Goal: Information Seeking & Learning: Check status

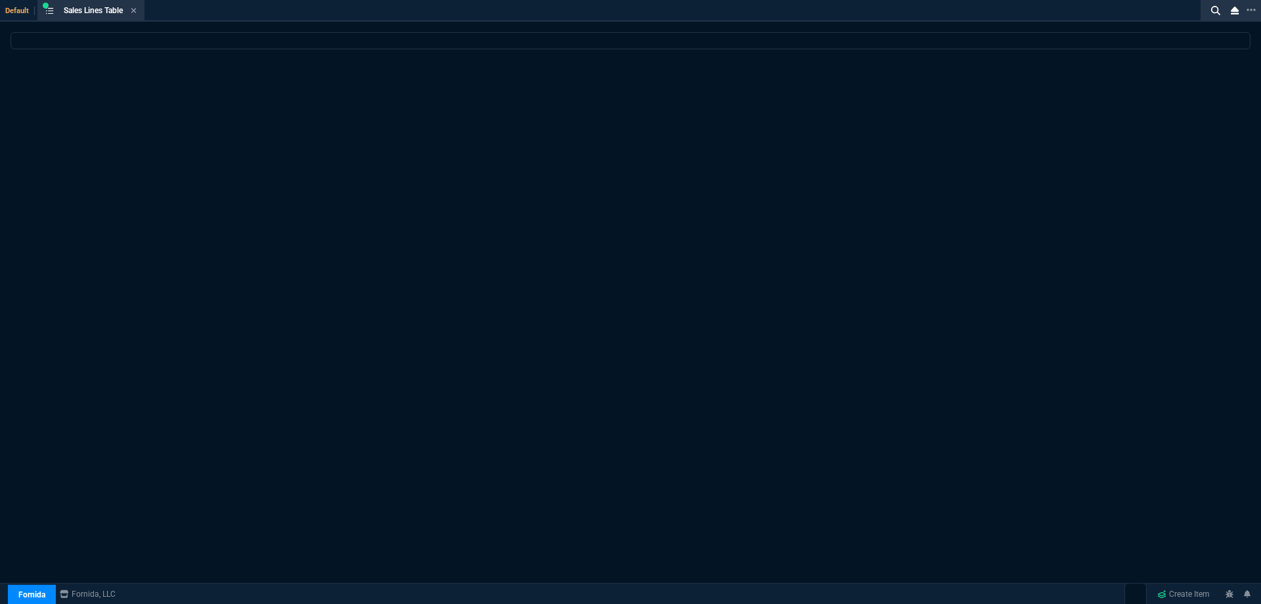
select select
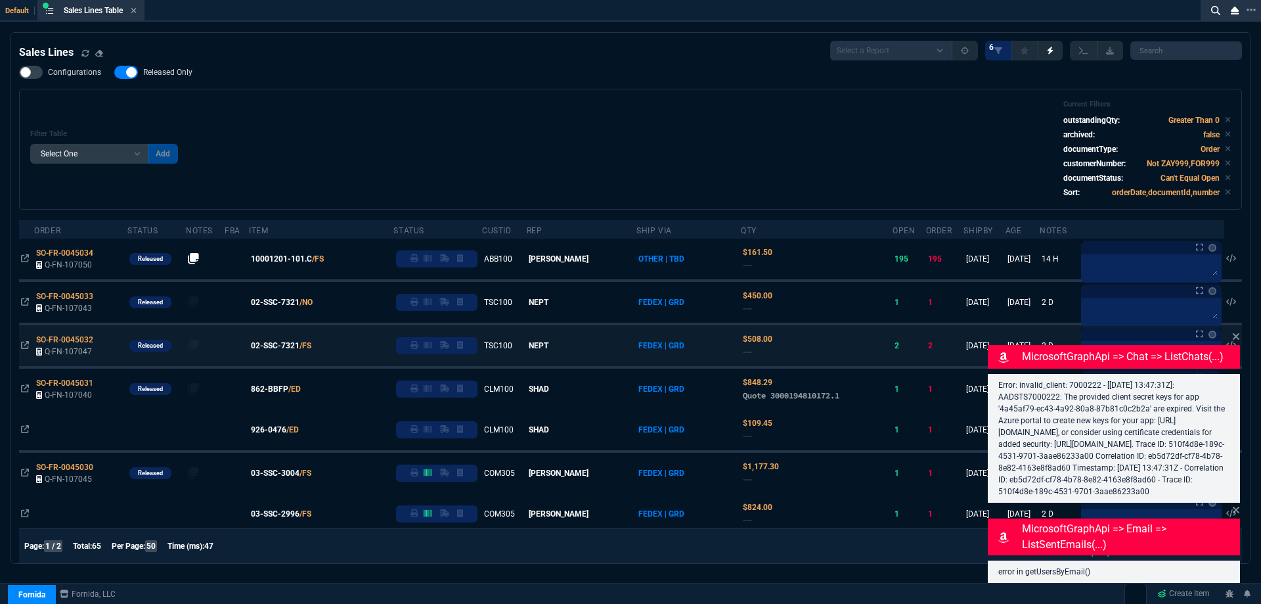
drag, startPoint x: 1235, startPoint y: 327, endPoint x: 1233, endPoint y: 365, distance: 38.1
click at [1235, 331] on icon at bounding box center [1236, 336] width 8 height 11
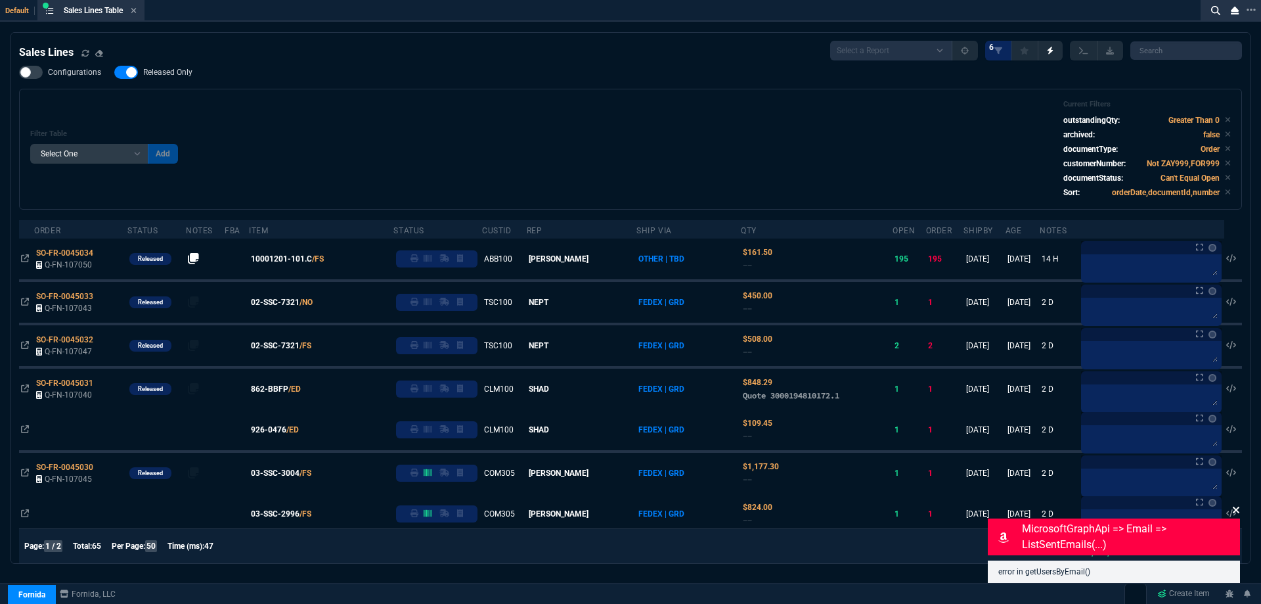
click at [1235, 510] on icon at bounding box center [1236, 509] width 7 height 7
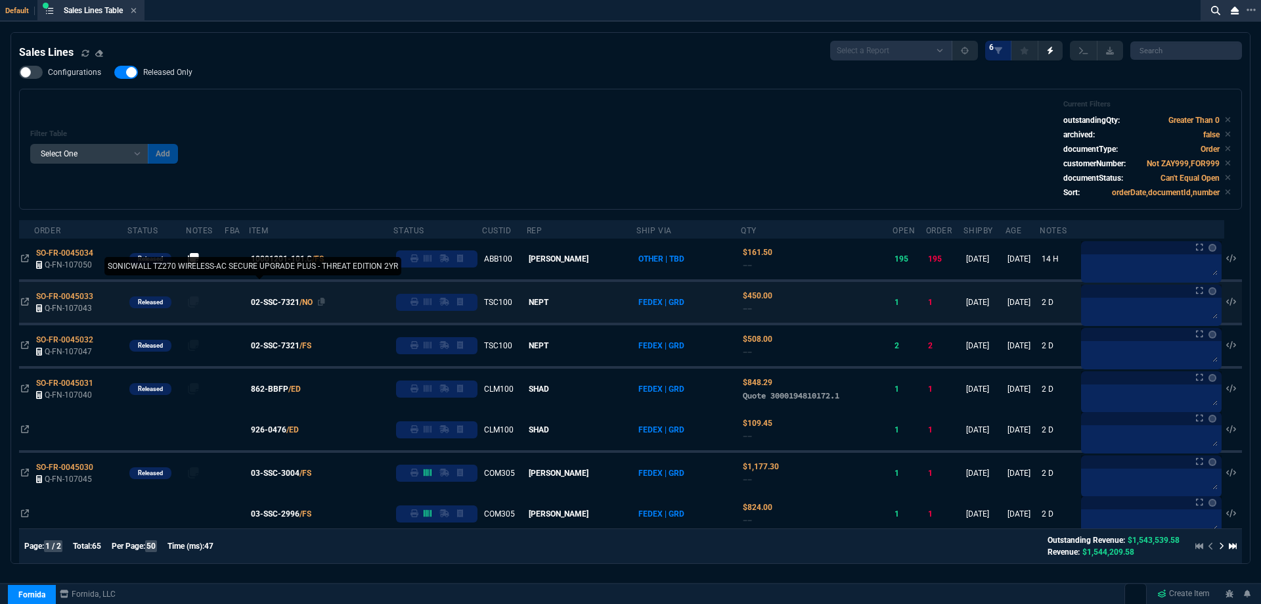
click at [292, 302] on span "02-SSC-7321" at bounding box center [275, 302] width 49 height 12
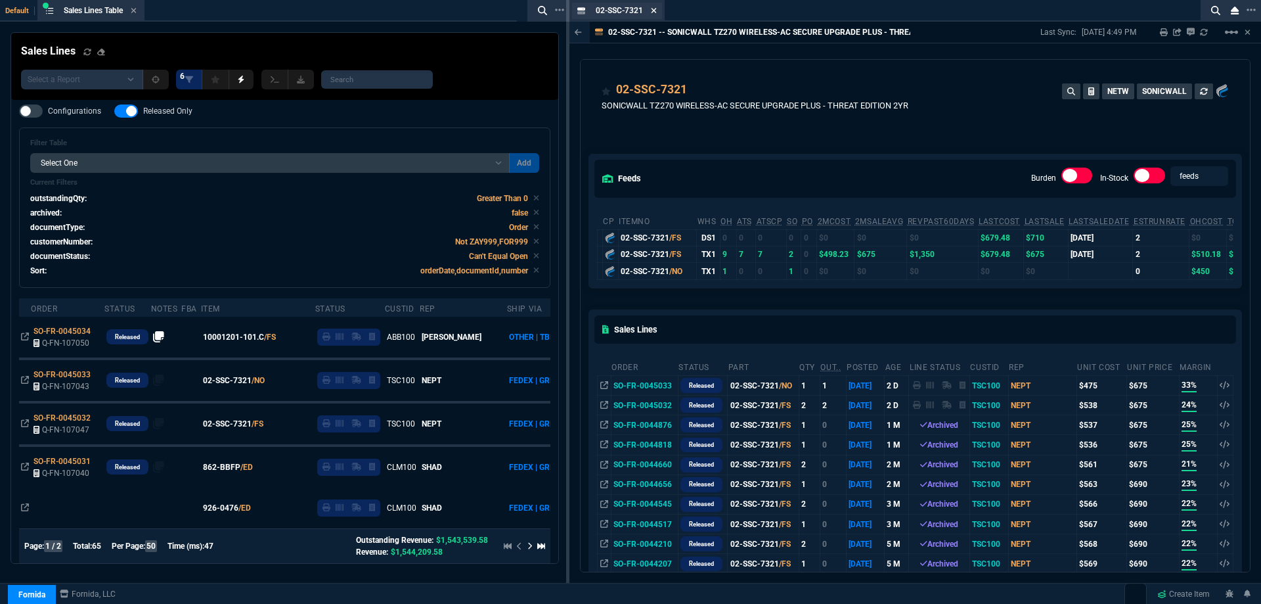
click at [655, 11] on icon at bounding box center [654, 10] width 5 height 5
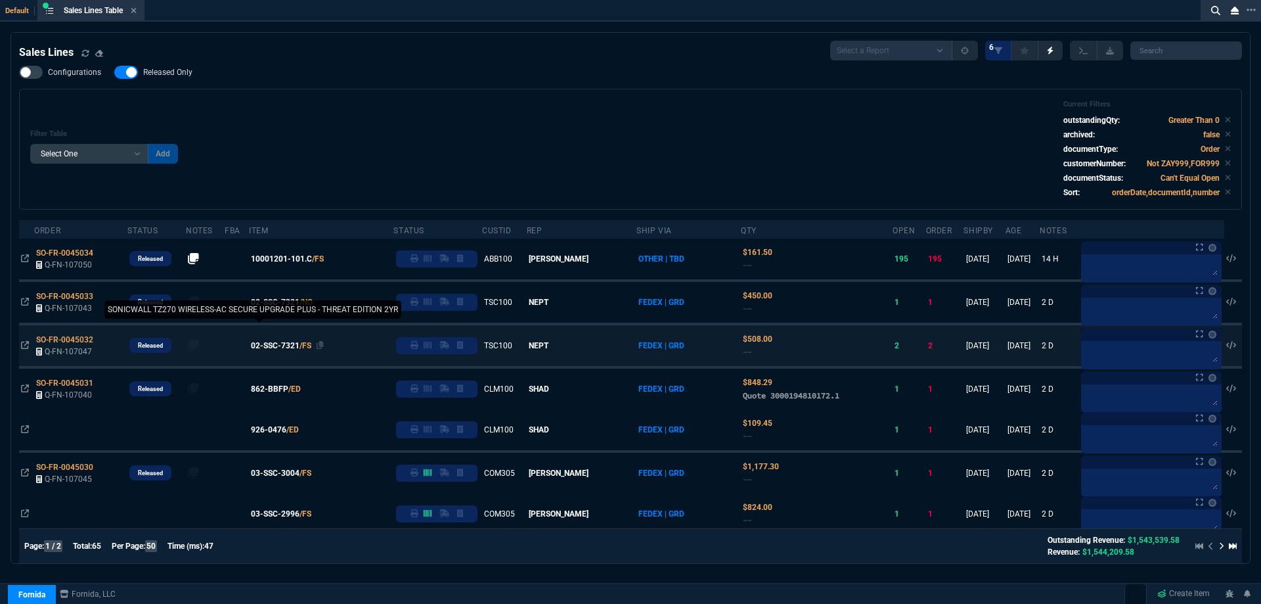
click at [292, 347] on span "02-SSC-7321" at bounding box center [275, 346] width 49 height 12
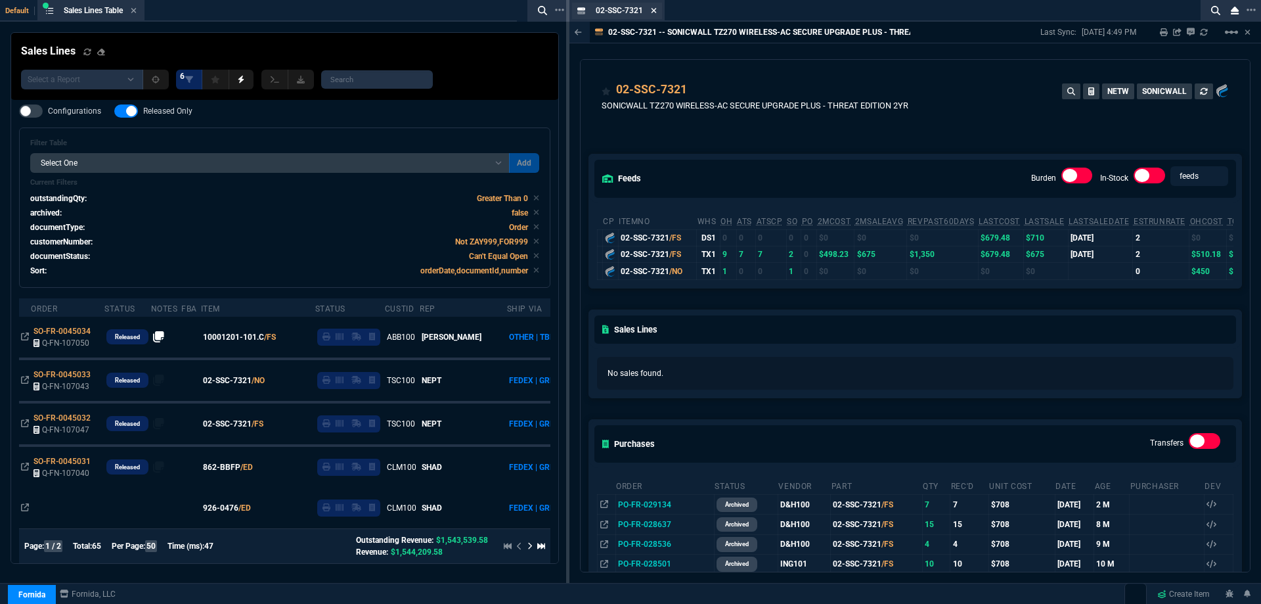
click at [657, 11] on icon at bounding box center [654, 11] width 6 height 8
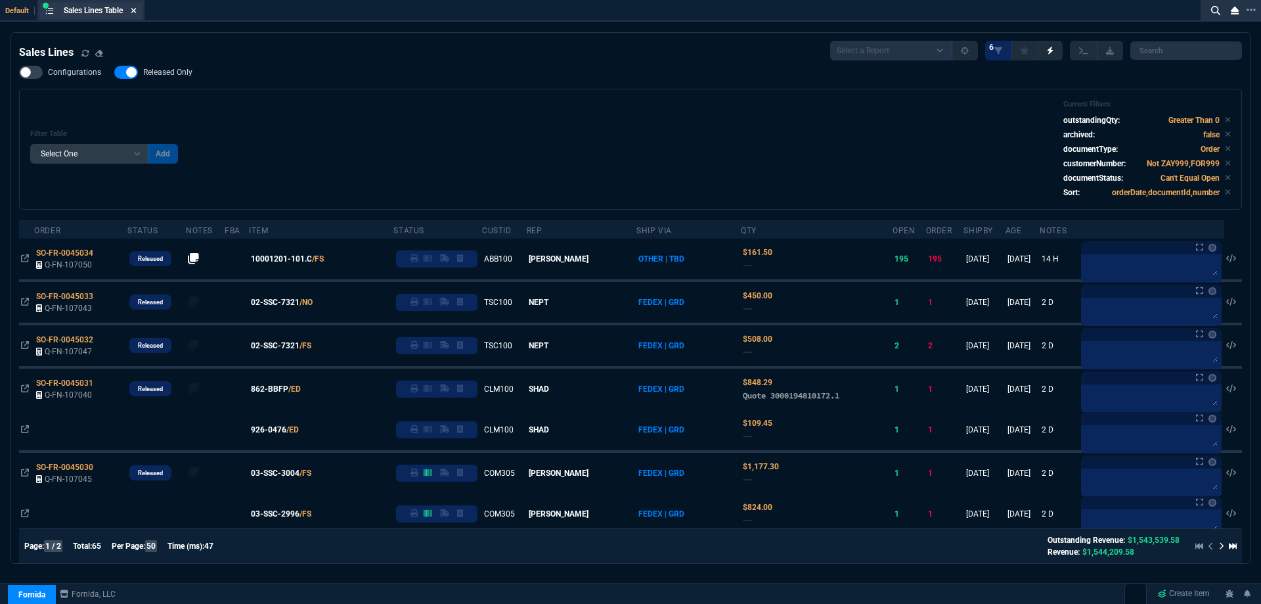
click at [137, 10] on icon at bounding box center [133, 10] width 5 height 5
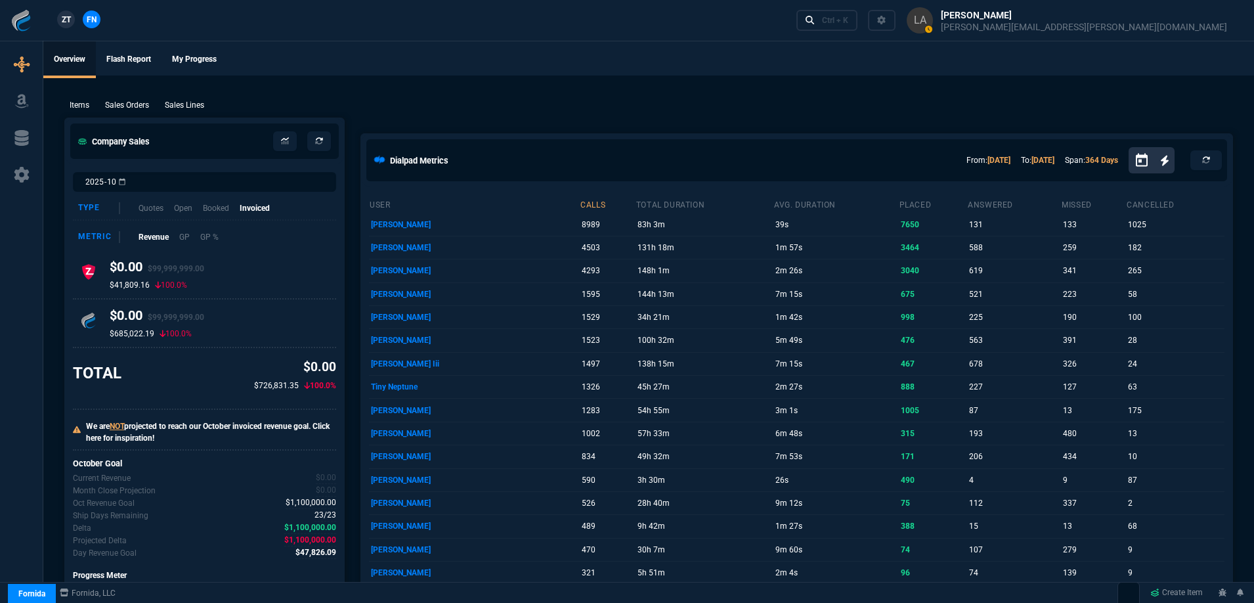
click at [69, 22] on span "ZT" at bounding box center [66, 20] width 9 height 12
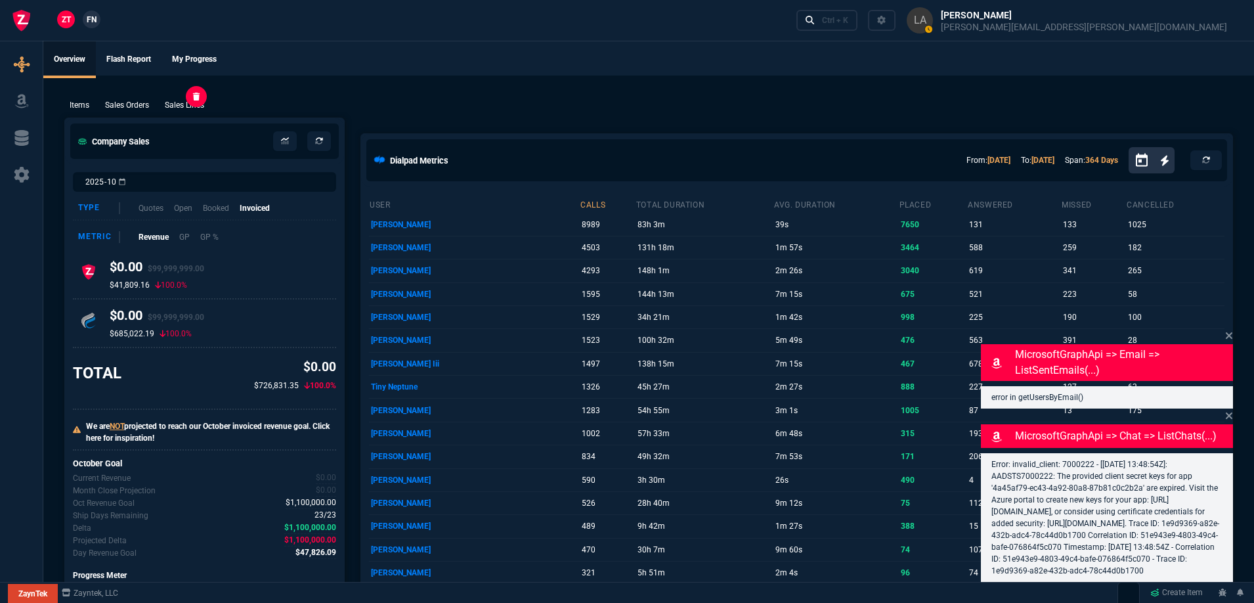
click at [179, 108] on p "Sales Lines" at bounding box center [184, 105] width 39 height 12
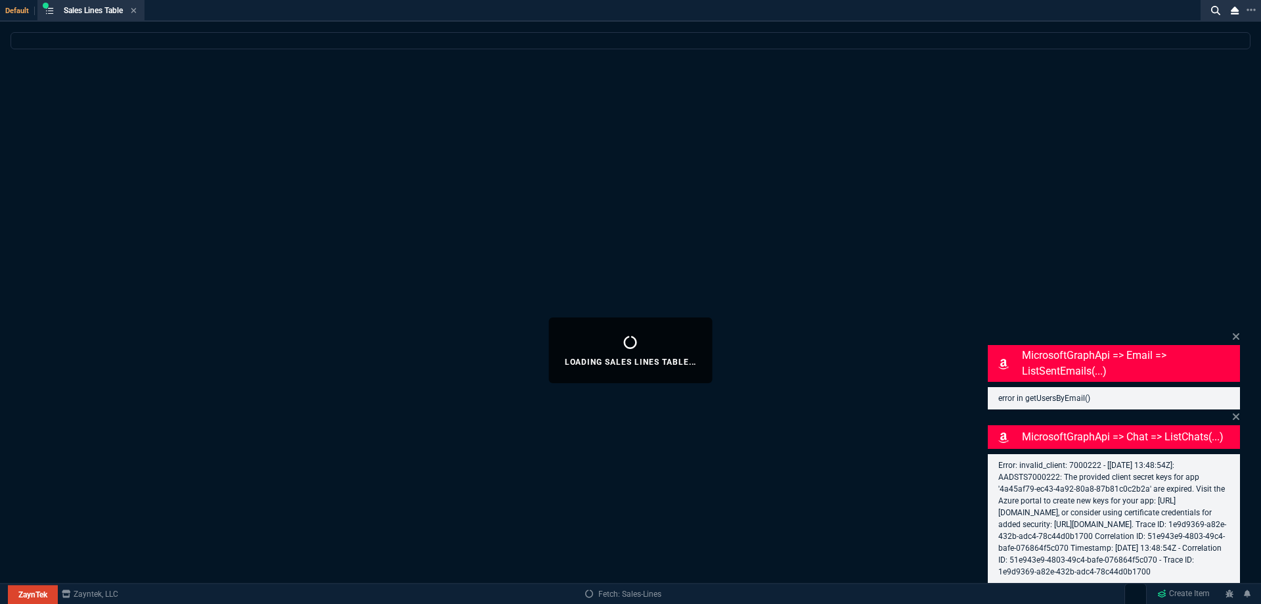
select select
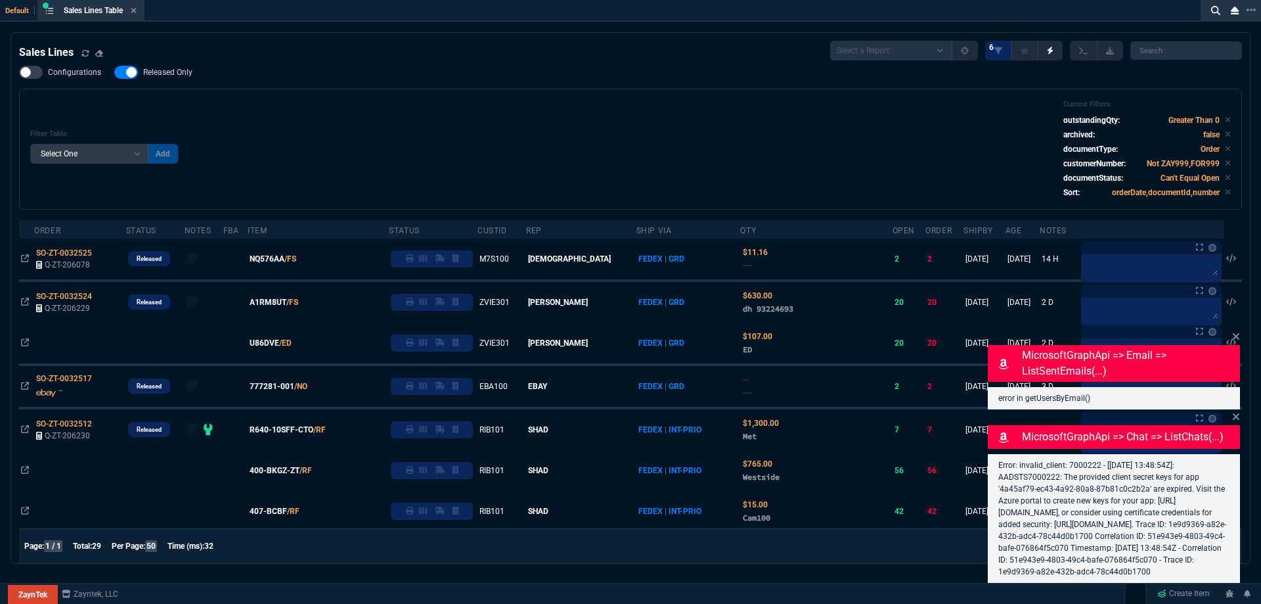
click at [186, 70] on span "Released Only" at bounding box center [167, 72] width 49 height 11
click at [114, 72] on input "Released Only" at bounding box center [114, 72] width 1 height 1
checkbox input "false"
click at [528, 108] on div "Filter Table Select One Add Filter () Age () ATS () Cond (itemVariantCode) Cust…" at bounding box center [630, 149] width 1201 height 99
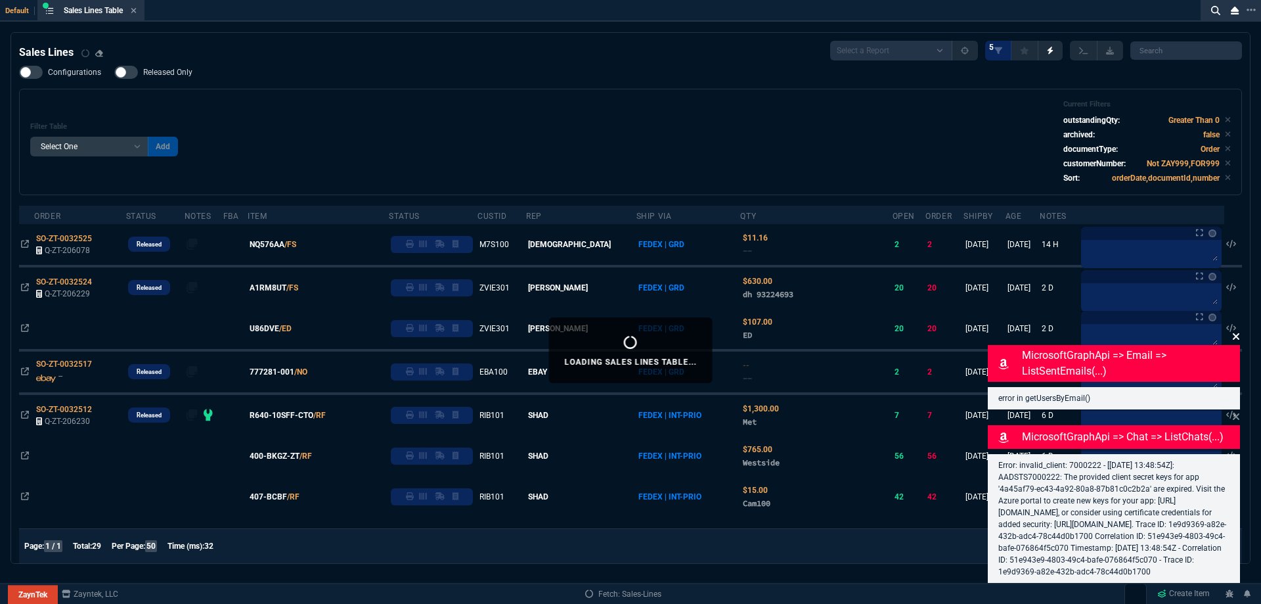
click at [1237, 333] on icon at bounding box center [1236, 336] width 7 height 7
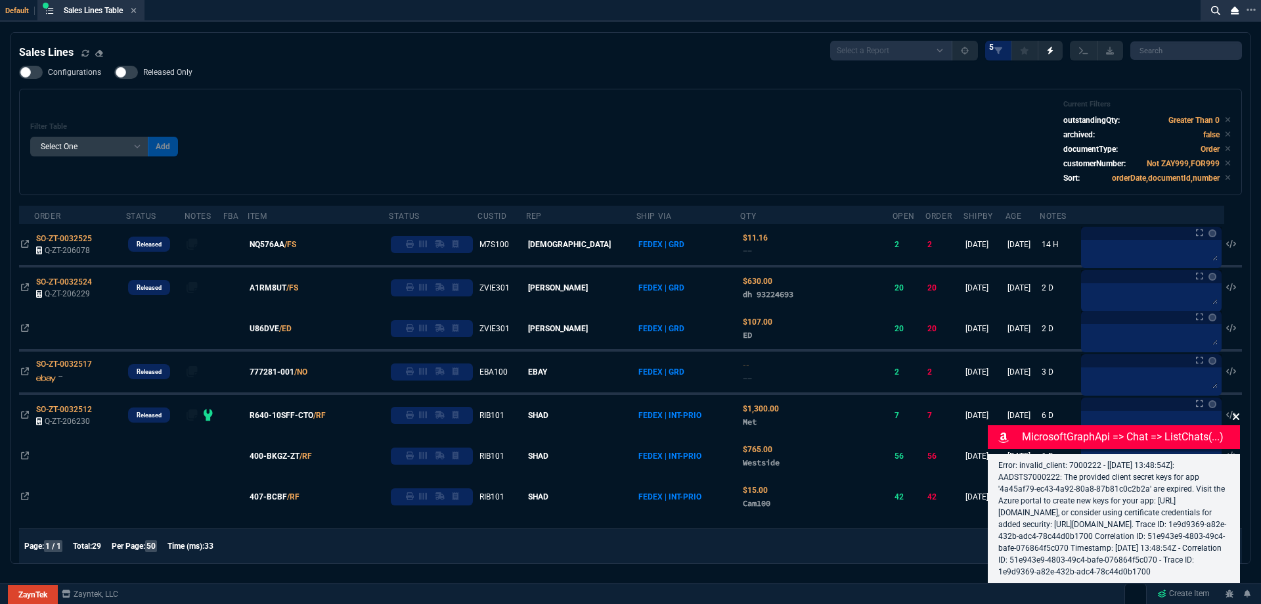
click at [1236, 413] on icon at bounding box center [1236, 416] width 7 height 7
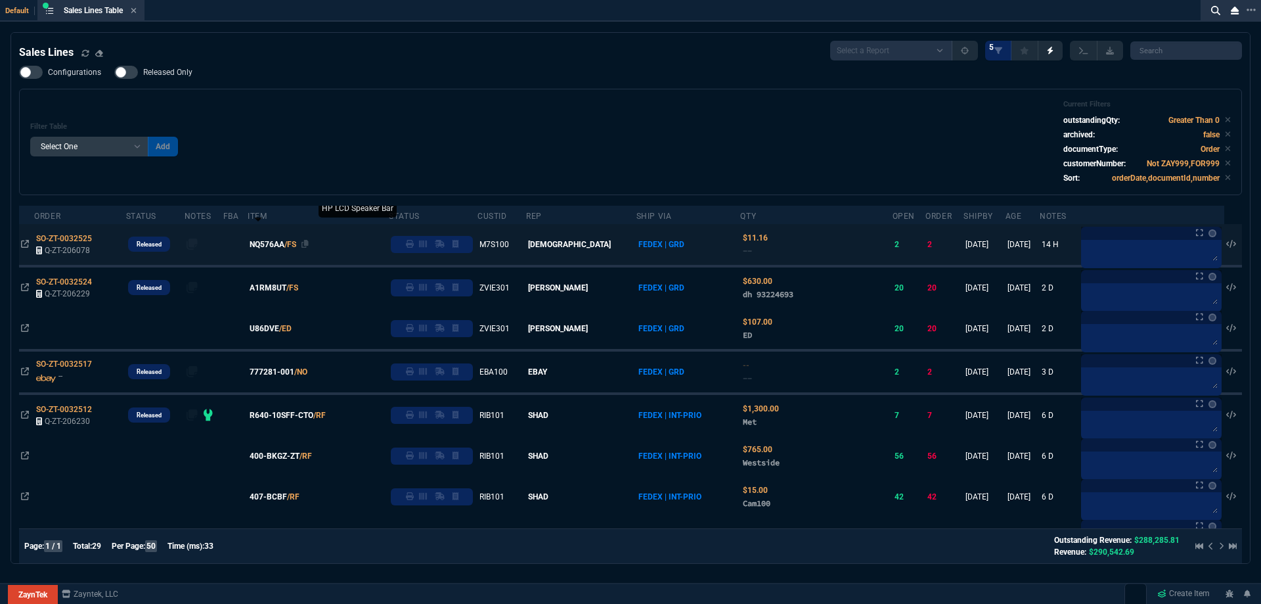
click at [284, 248] on span "NQ576AA" at bounding box center [267, 244] width 35 height 12
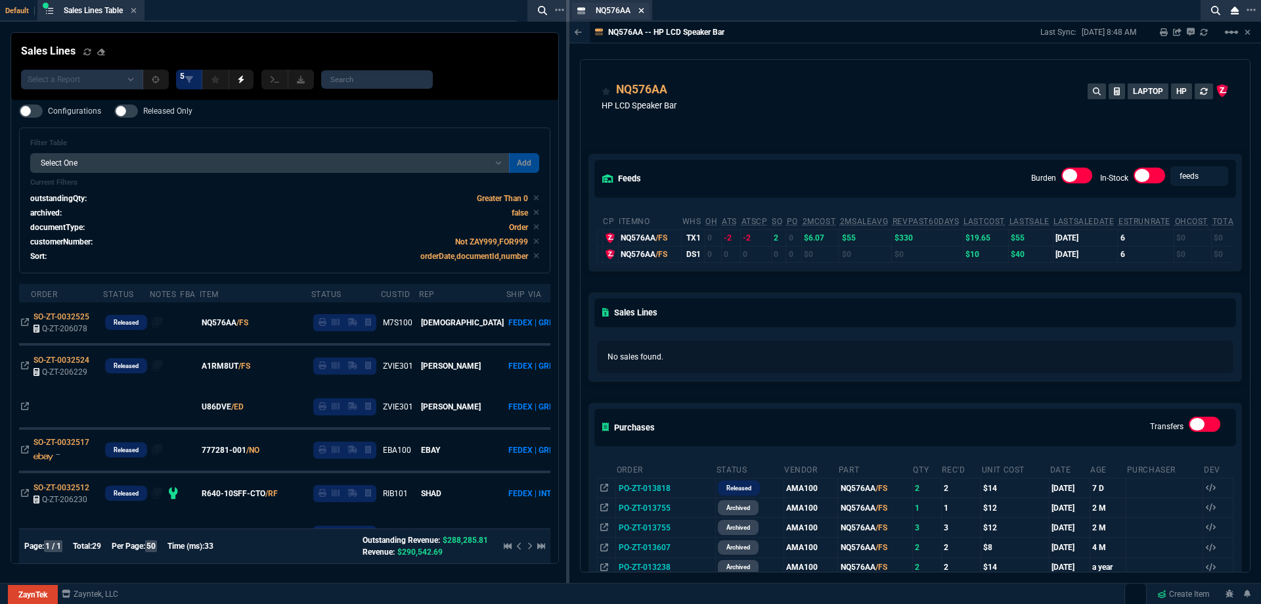
click at [642, 11] on icon at bounding box center [641, 10] width 5 height 5
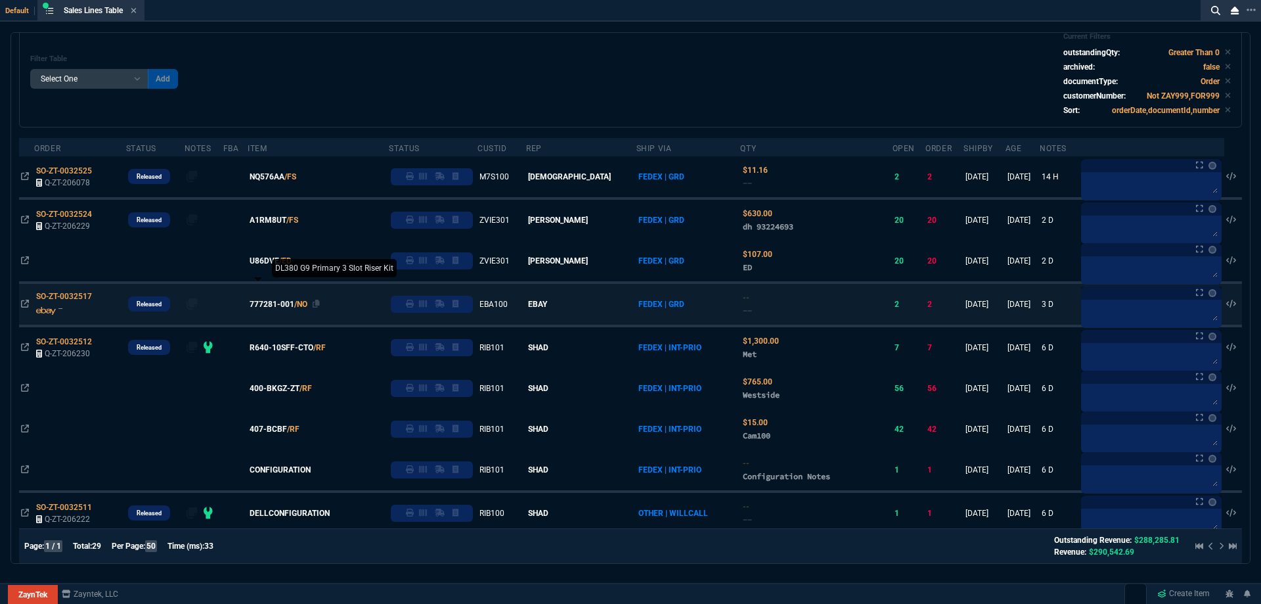
scroll to position [131, 0]
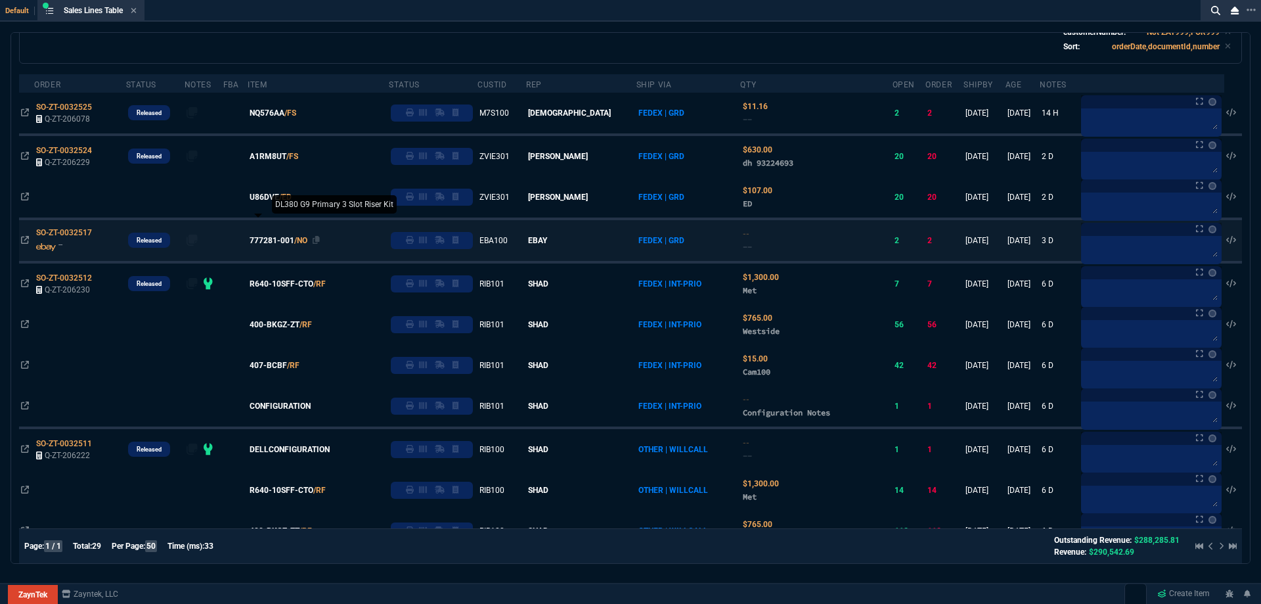
click at [275, 242] on span "777281-001" at bounding box center [272, 240] width 45 height 12
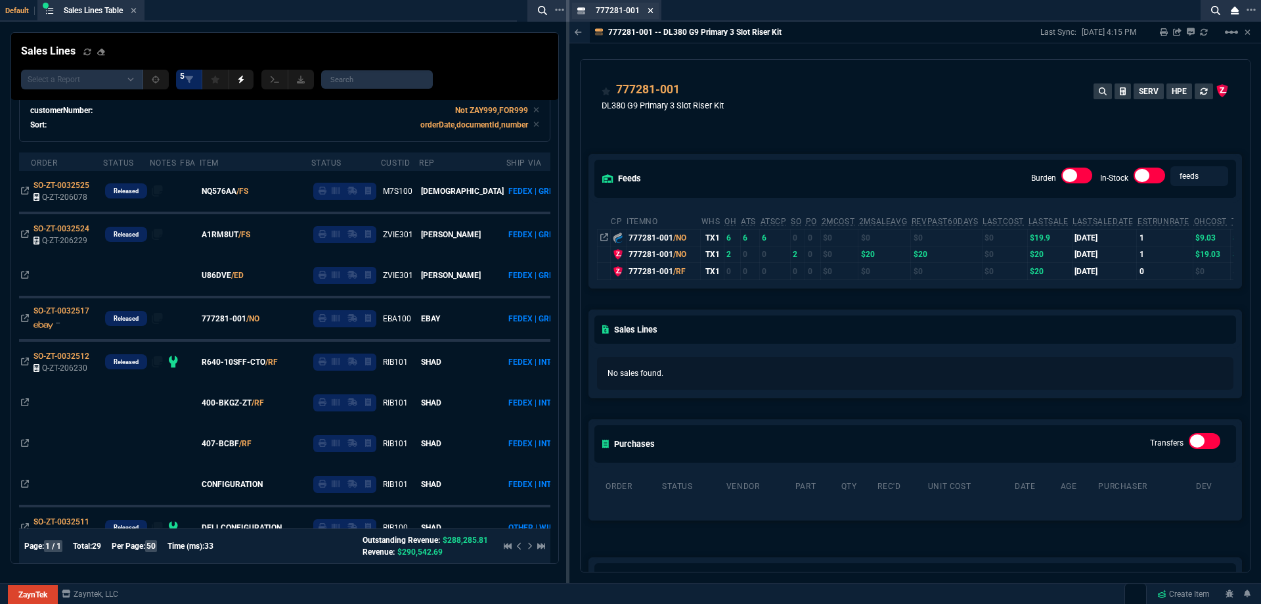
click at [650, 11] on icon at bounding box center [650, 10] width 5 height 5
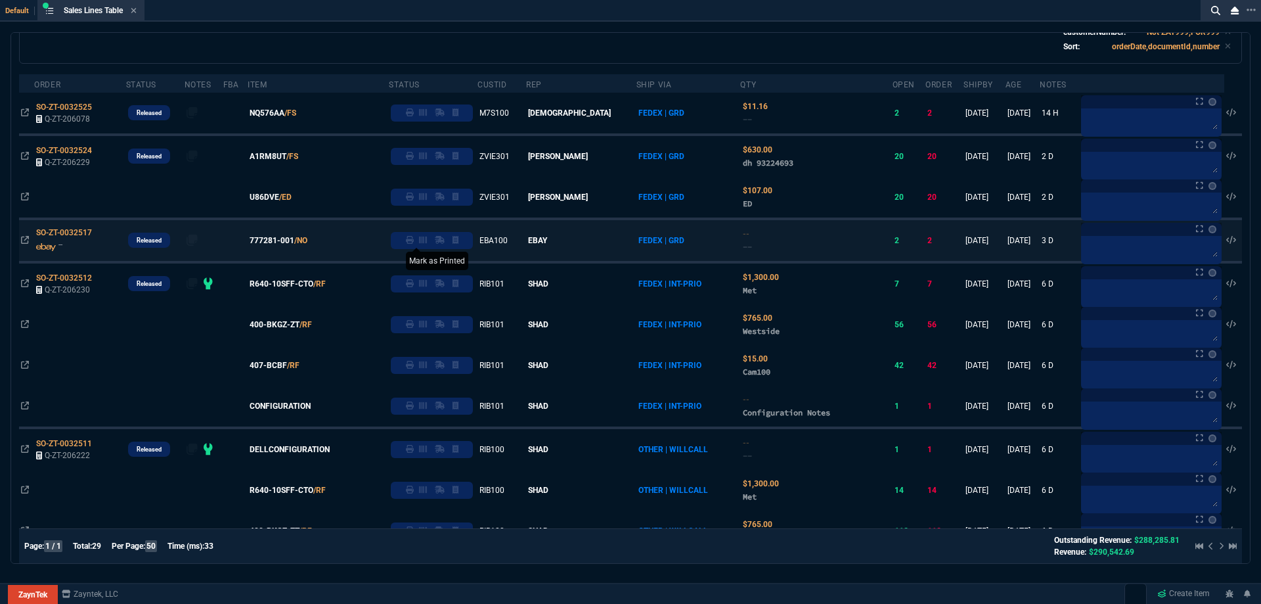
click at [414, 242] on icon at bounding box center [410, 240] width 8 height 8
click at [320, 241] on icon at bounding box center [316, 240] width 7 height 8
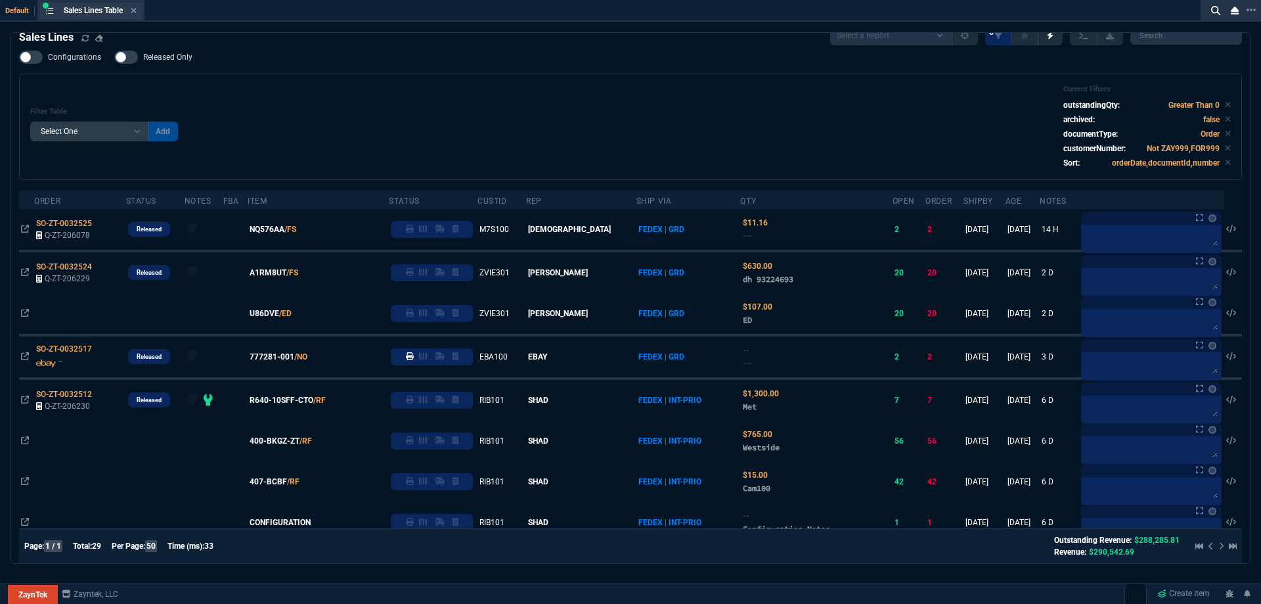
scroll to position [10, 0]
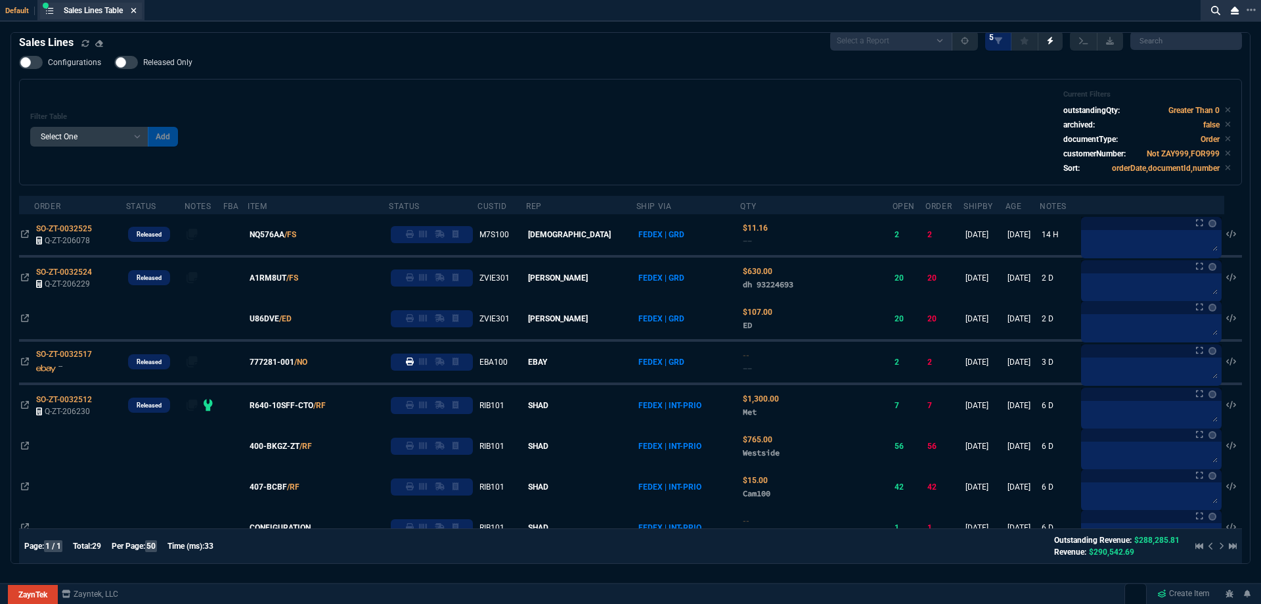
click at [134, 12] on icon at bounding box center [133, 10] width 5 height 5
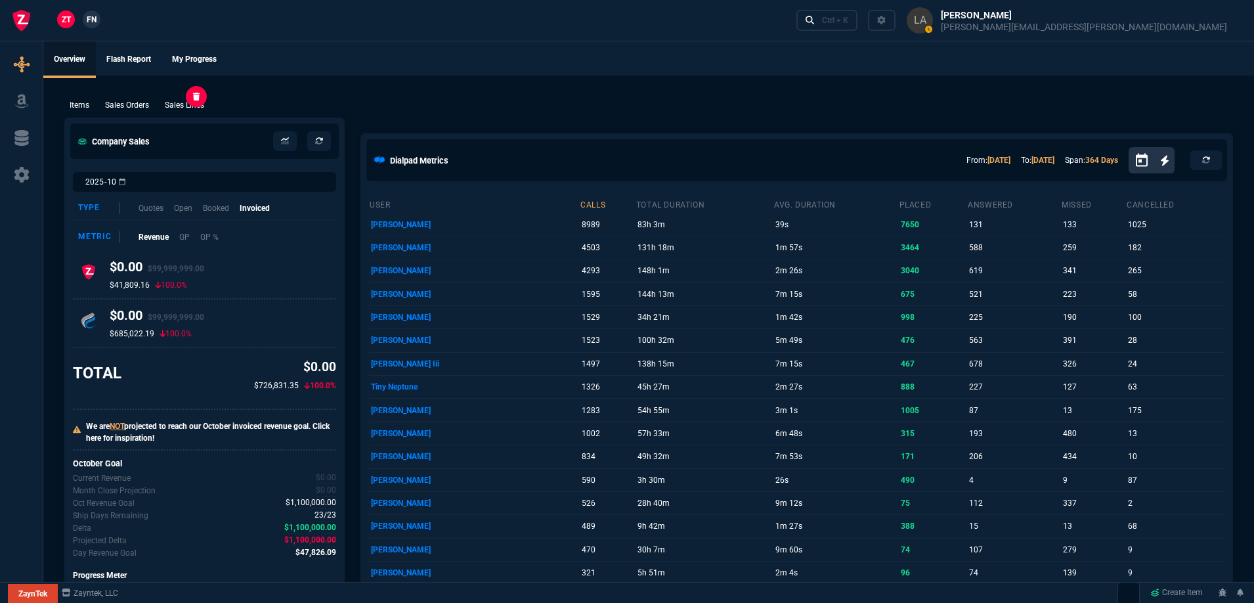
click at [187, 99] on p "Sales Lines" at bounding box center [184, 105] width 39 height 12
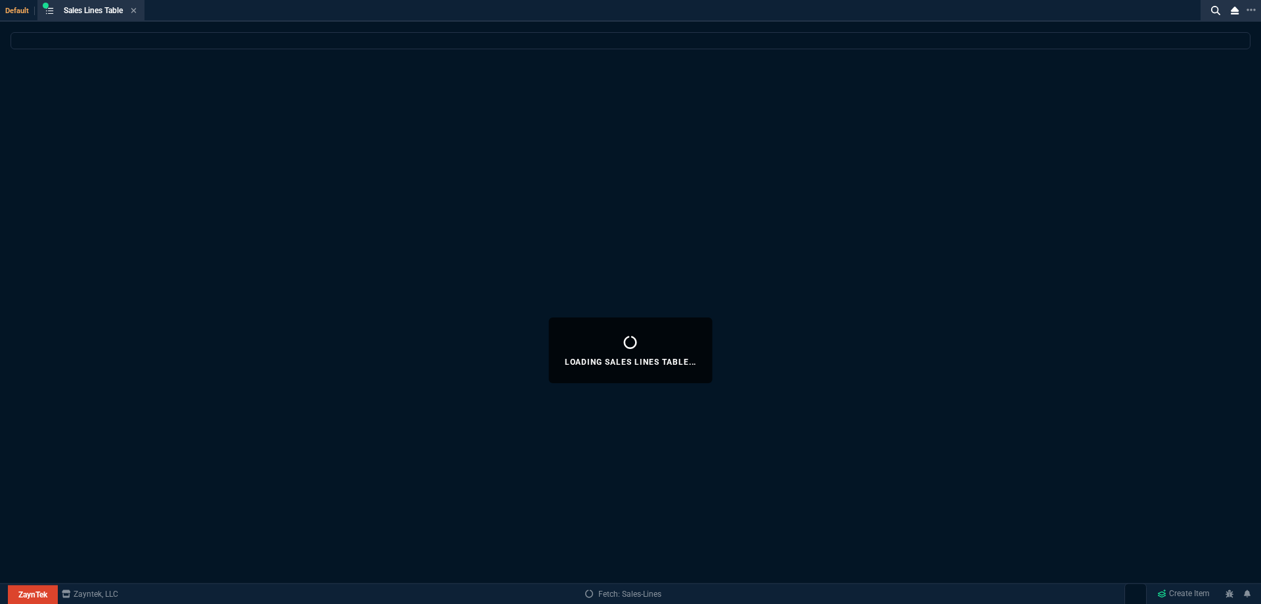
select select
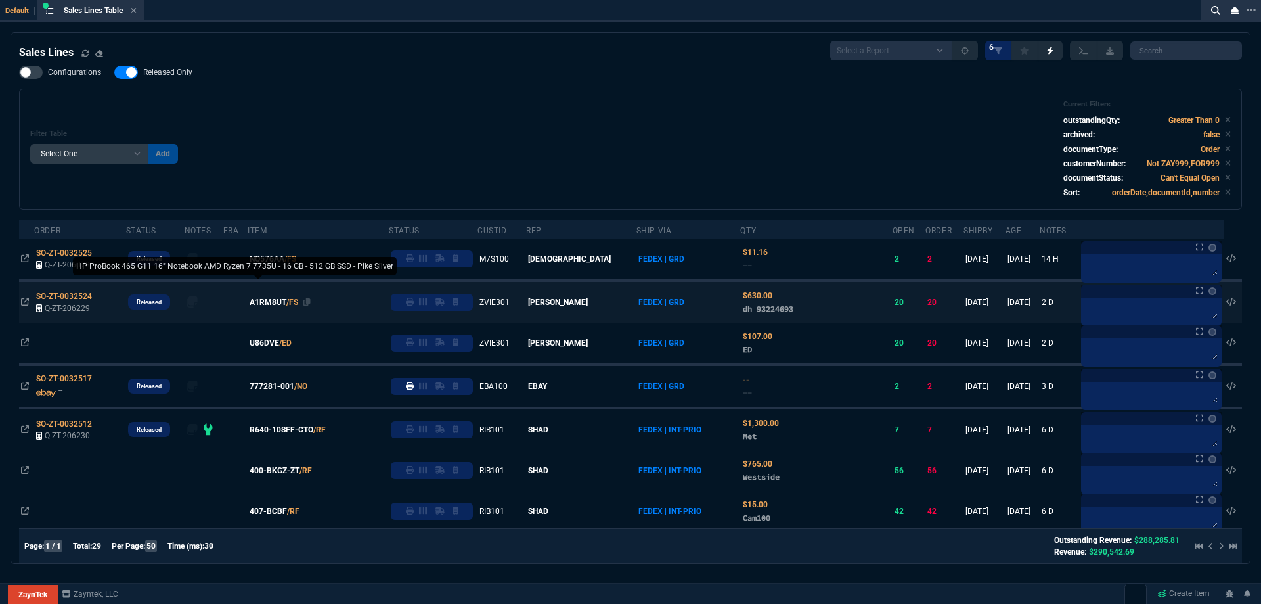
click at [285, 305] on span "A1RM8UT" at bounding box center [268, 302] width 37 height 12
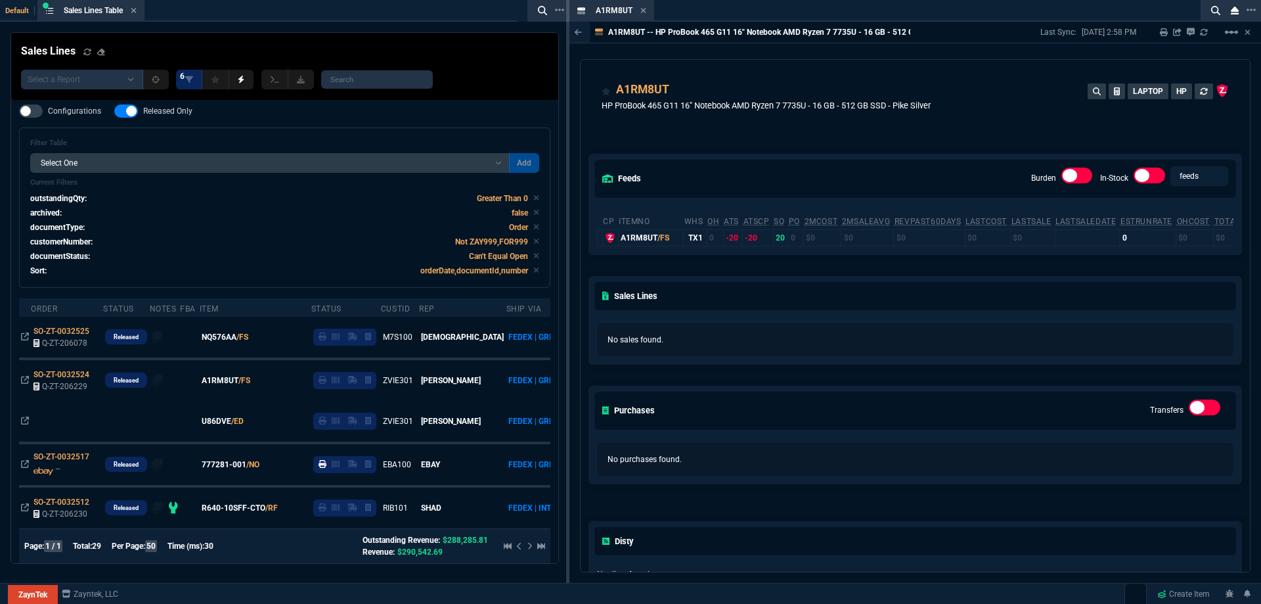
click at [642, 11] on icon at bounding box center [643, 10] width 5 height 5
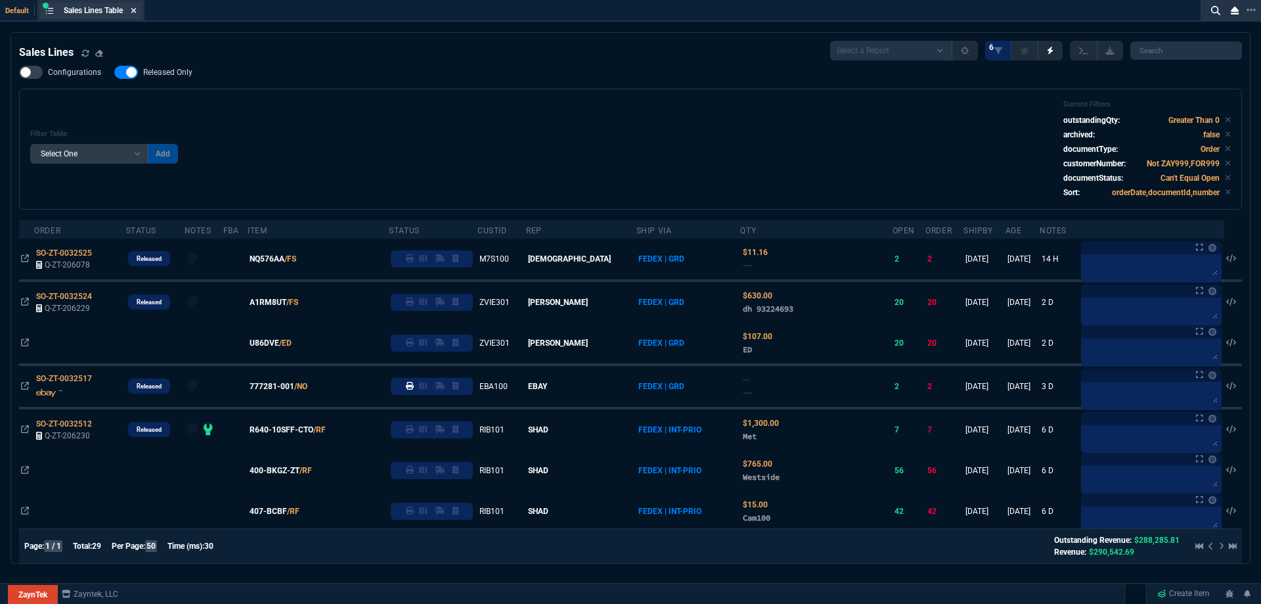
click at [137, 12] on icon at bounding box center [134, 11] width 6 height 8
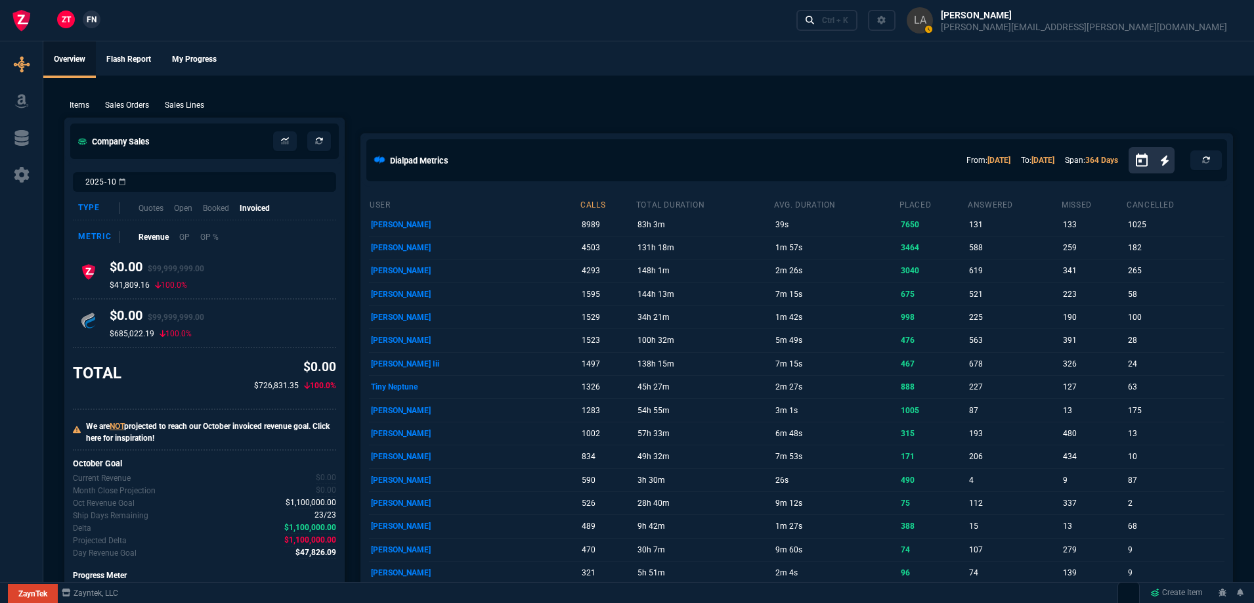
click at [100, 23] on nx-fornida-client-manager "ZT FN" at bounding box center [78, 21] width 51 height 20
click at [95, 24] on span "FN" at bounding box center [92, 20] width 10 height 12
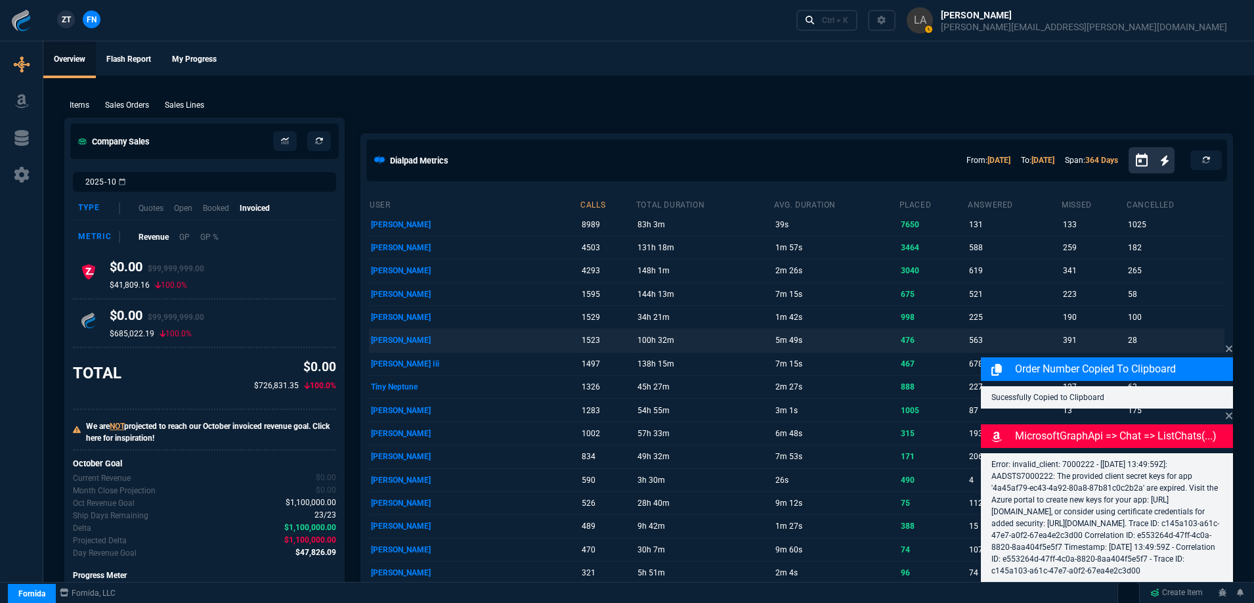
click at [1229, 345] on icon at bounding box center [1229, 348] width 7 height 7
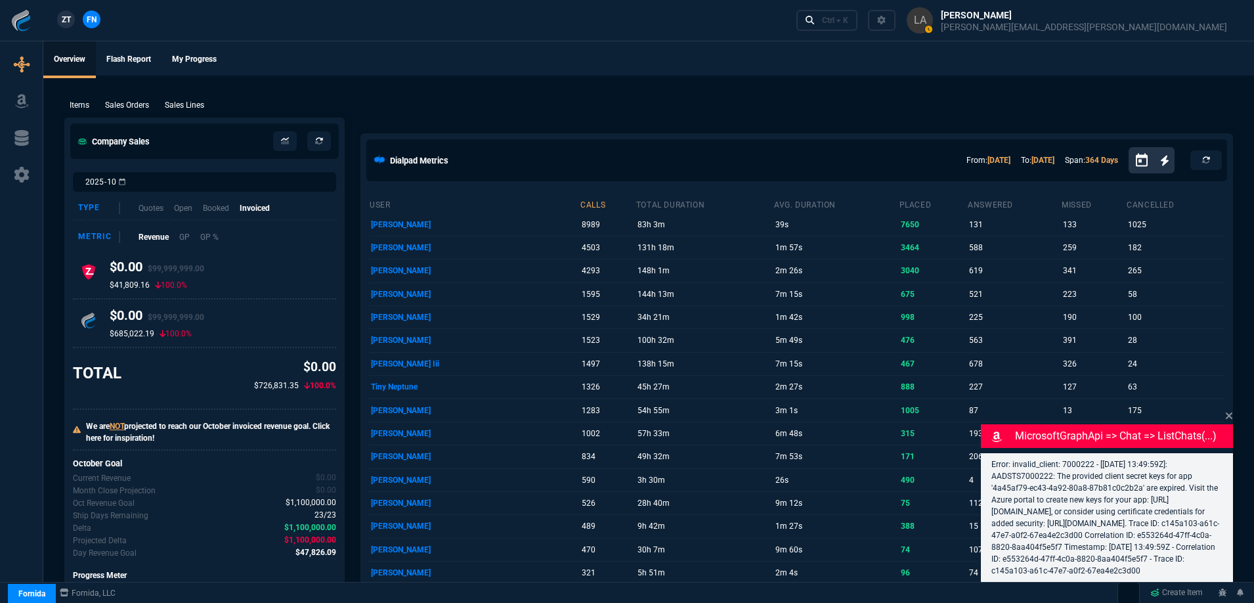
click at [1227, 412] on icon at bounding box center [1229, 415] width 7 height 7
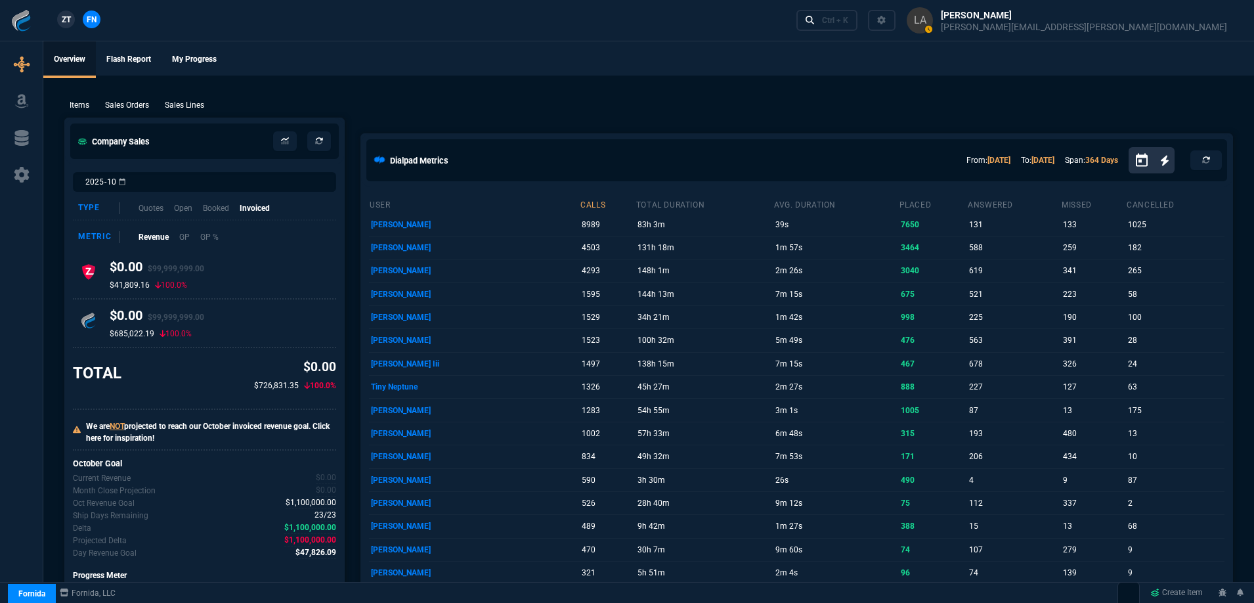
click at [197, 102] on p "Sales Lines" at bounding box center [184, 105] width 39 height 12
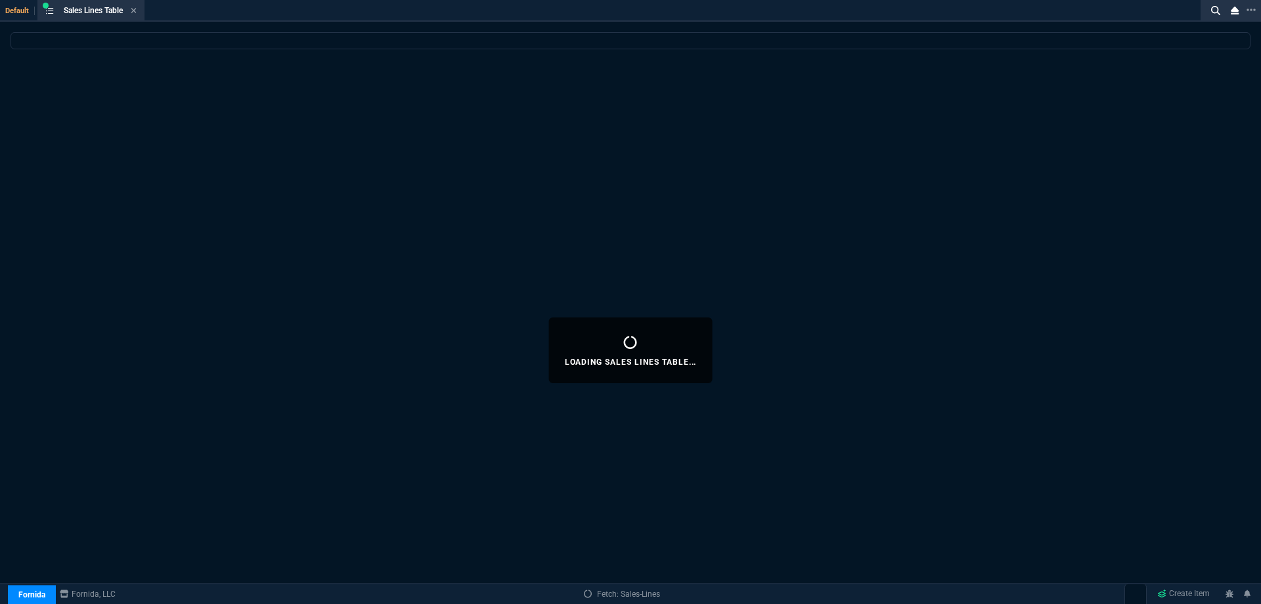
select select
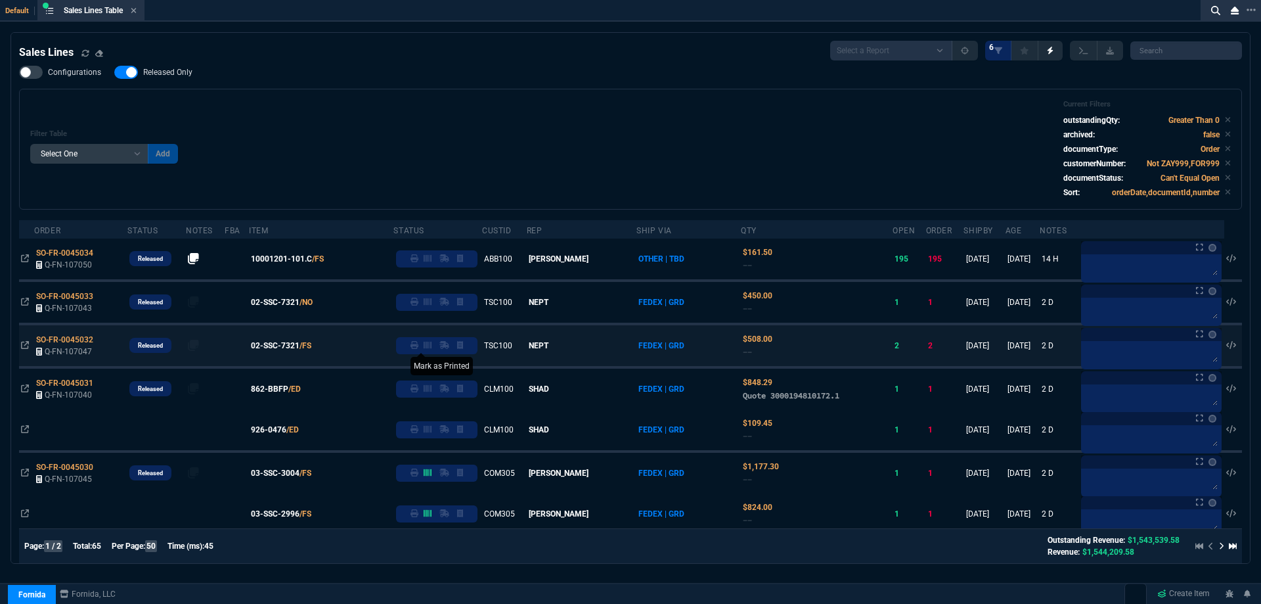
click at [418, 347] on icon at bounding box center [414, 345] width 8 height 8
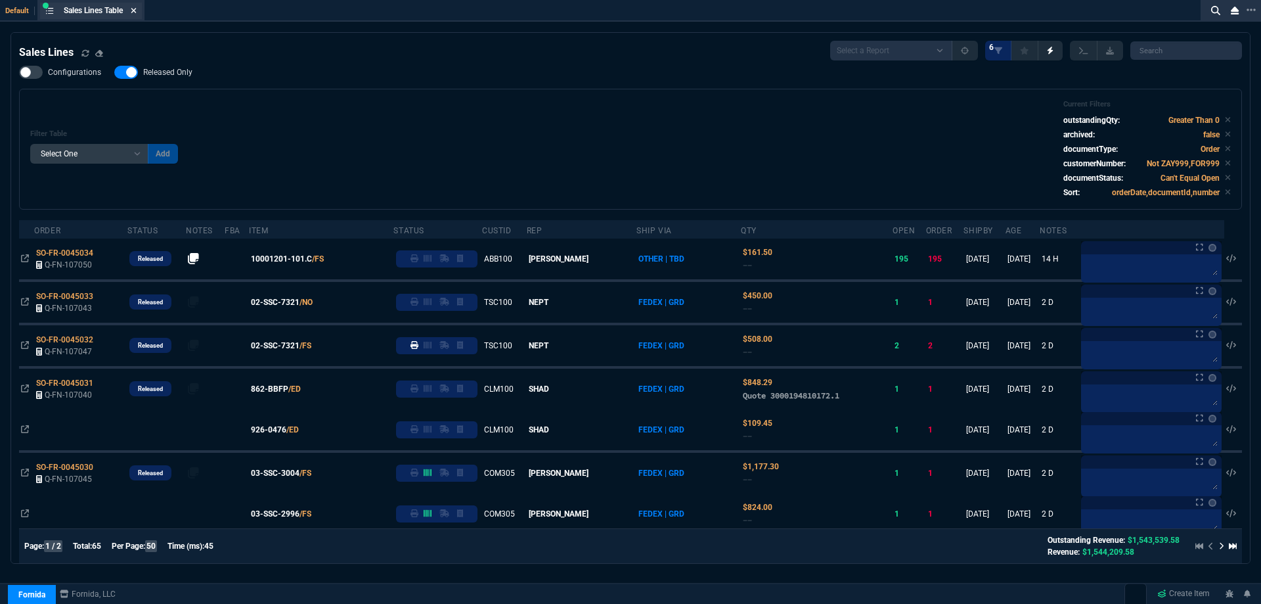
click at [135, 13] on icon at bounding box center [134, 11] width 6 height 8
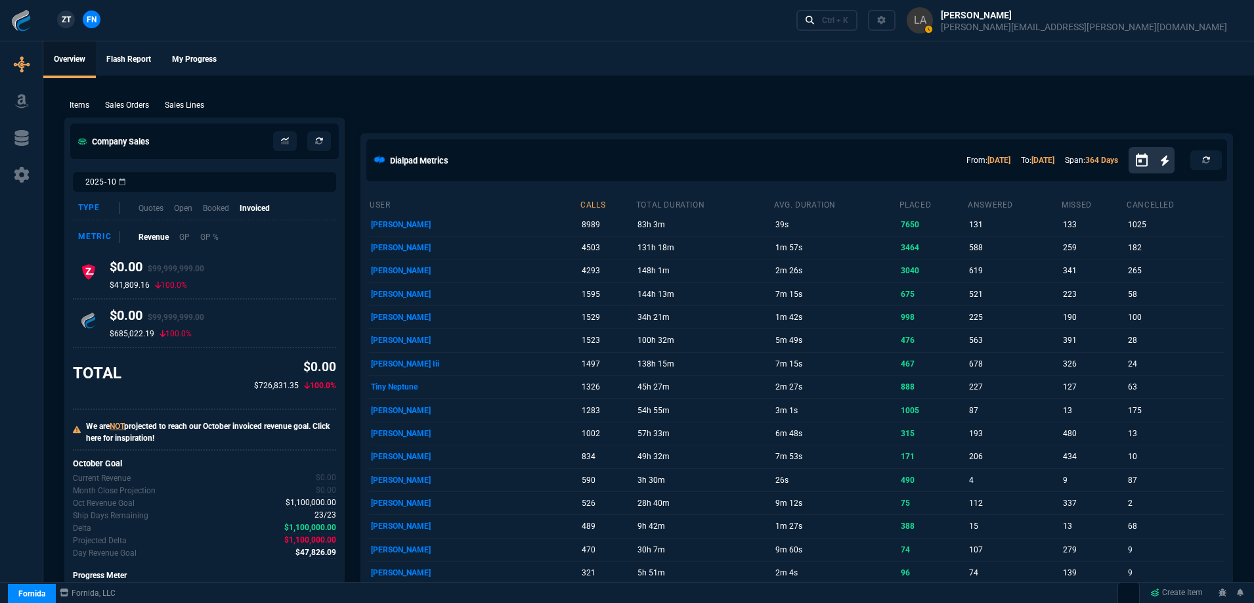
click at [68, 25] on span "ZT" at bounding box center [66, 20] width 9 height 12
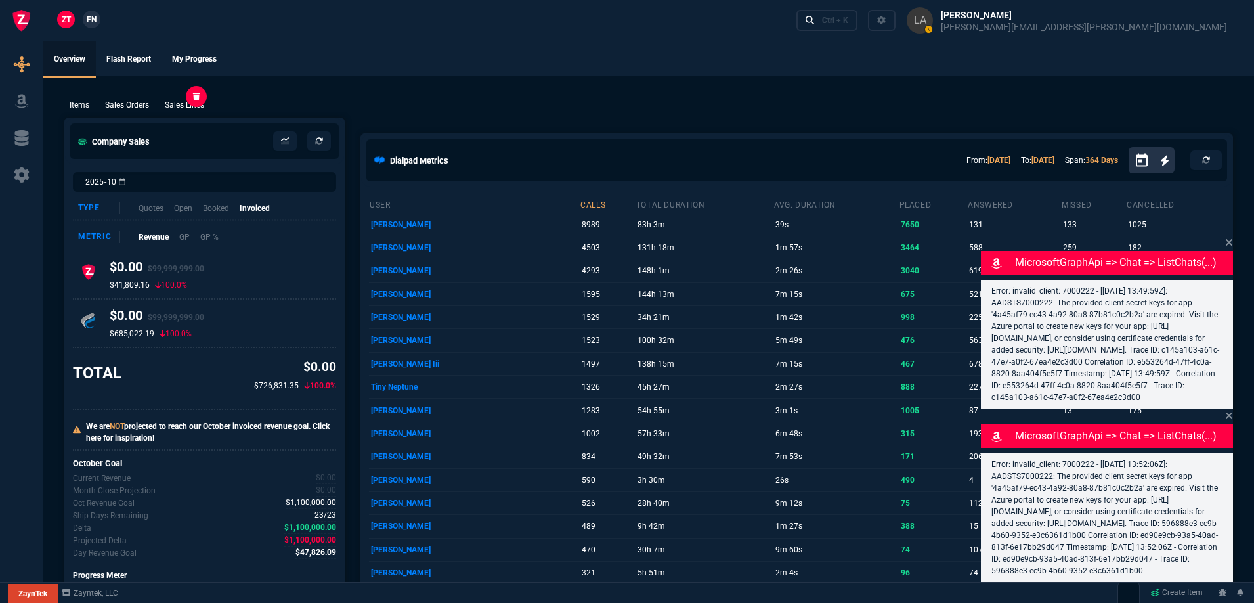
click at [184, 102] on p "Sales Lines" at bounding box center [184, 105] width 39 height 12
select select
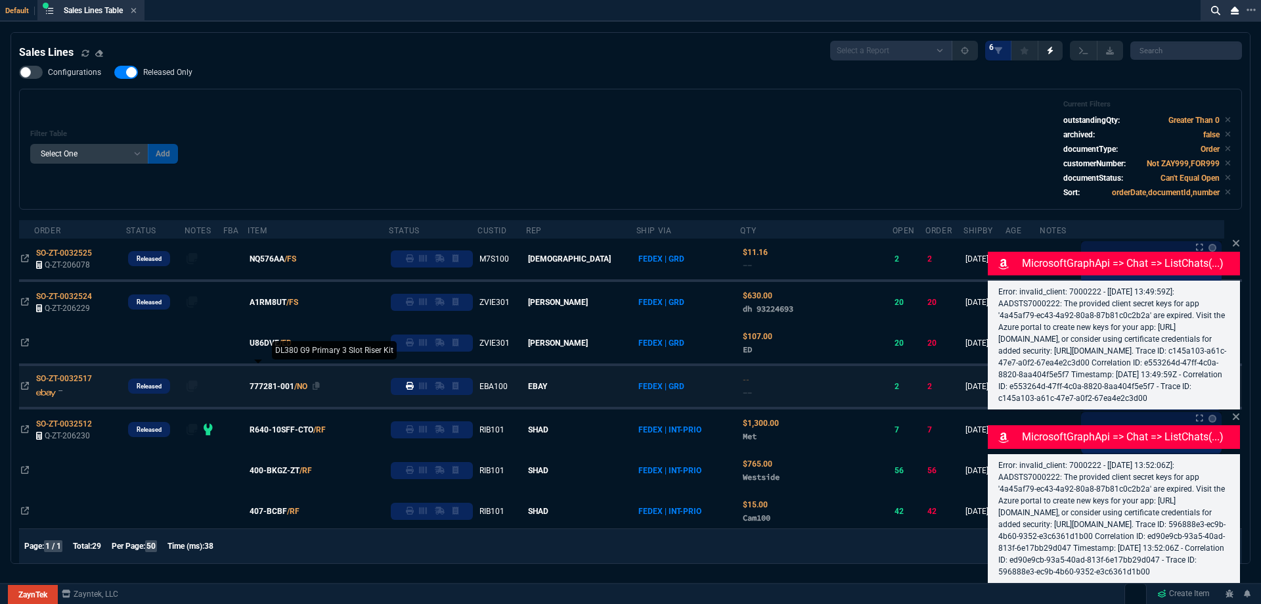
click at [288, 387] on span "777281-001" at bounding box center [272, 386] width 45 height 12
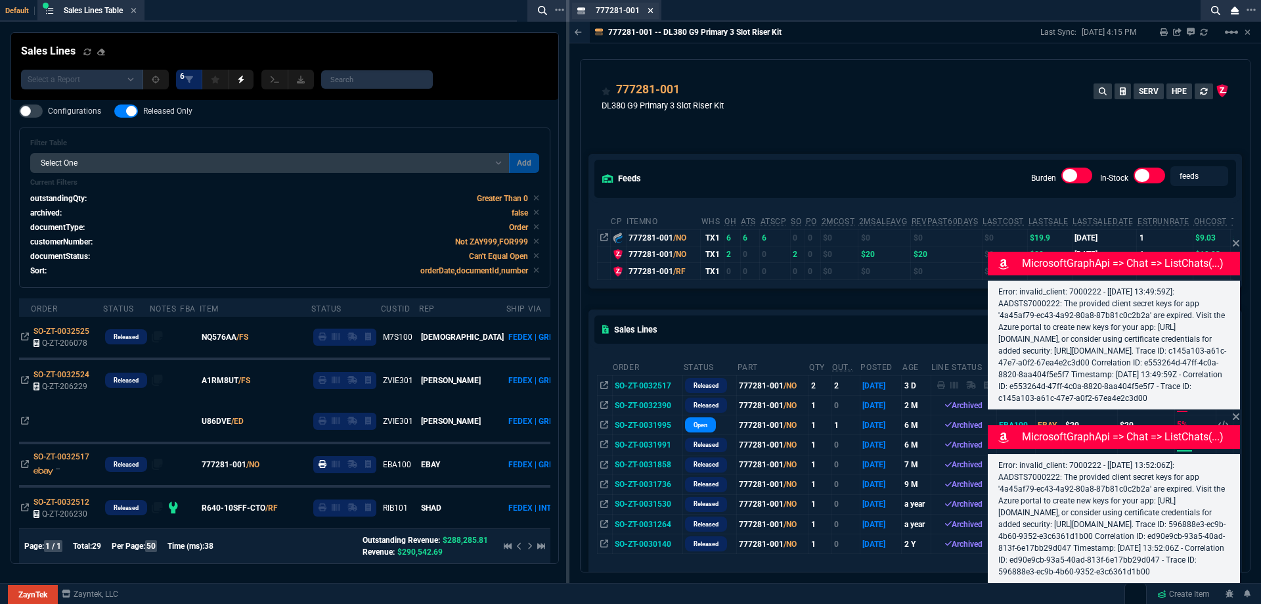
click at [649, 11] on icon at bounding box center [650, 10] width 5 height 5
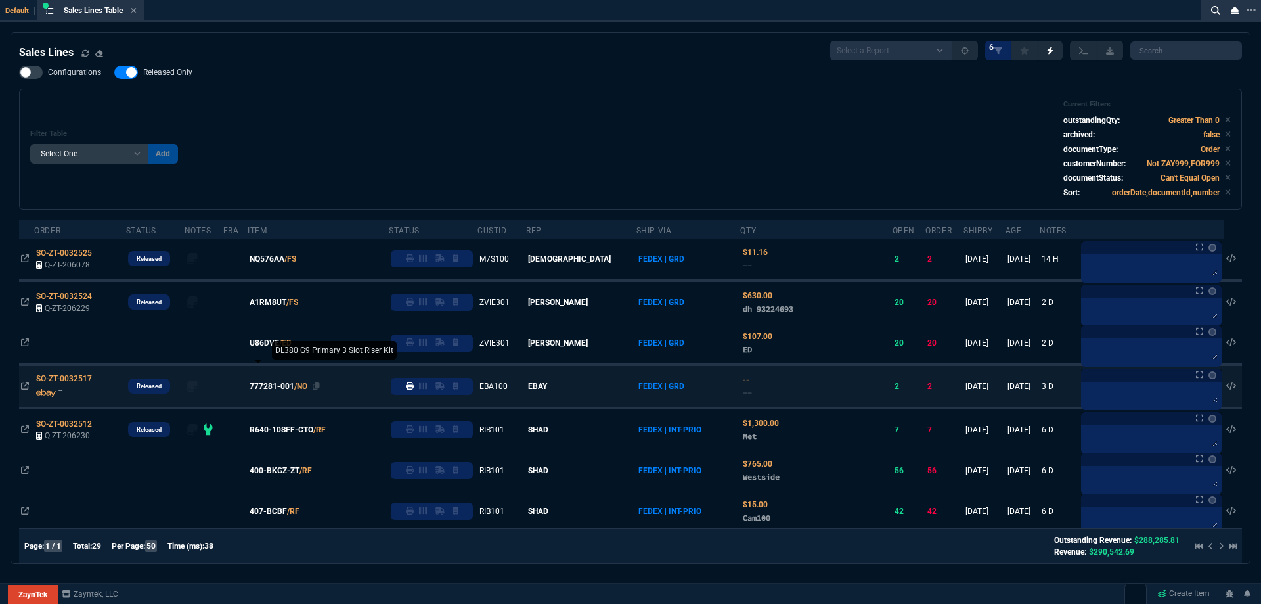
click at [288, 393] on td "777281-001 /NO" at bounding box center [318, 386] width 141 height 43
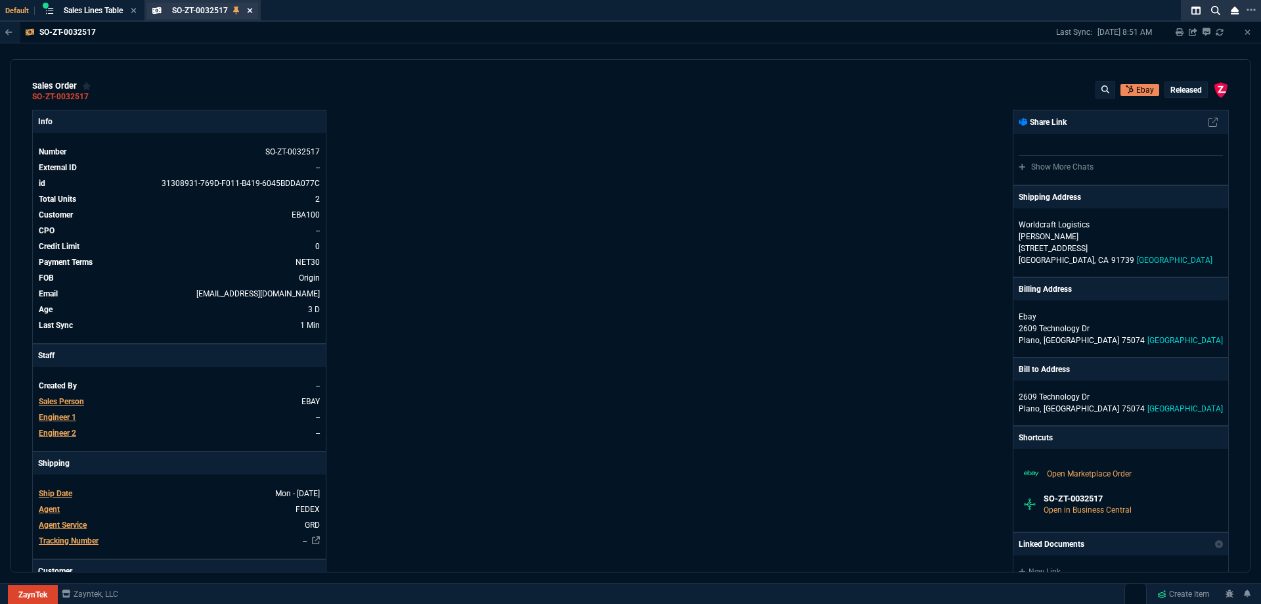
click at [252, 9] on icon at bounding box center [250, 11] width 6 height 8
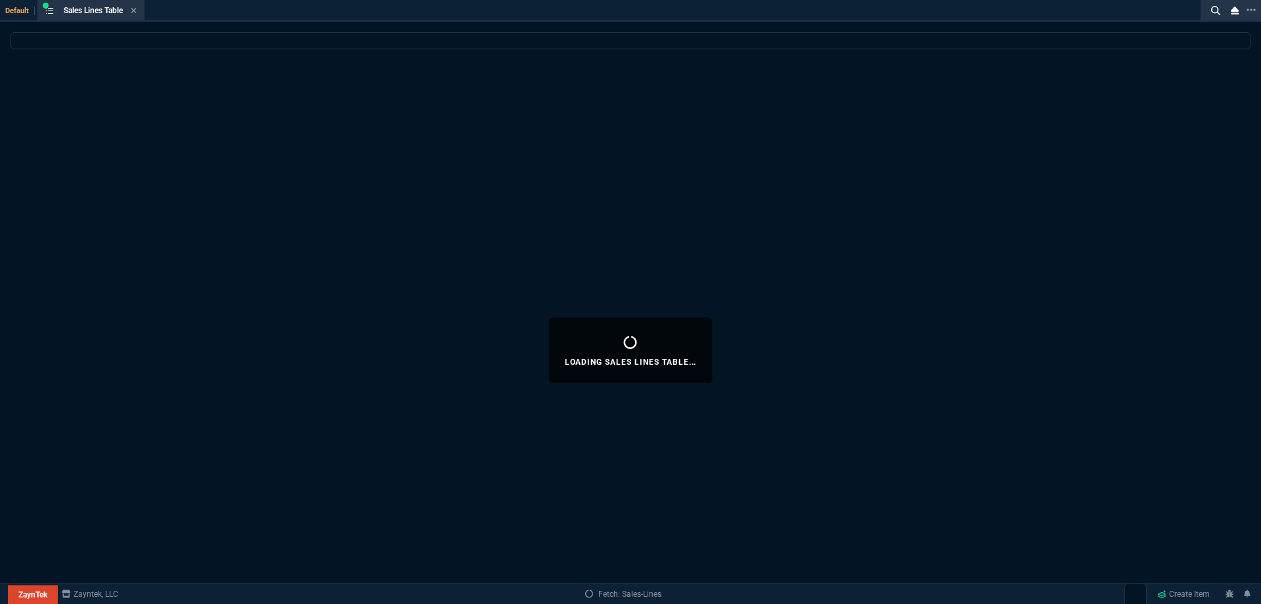
select select
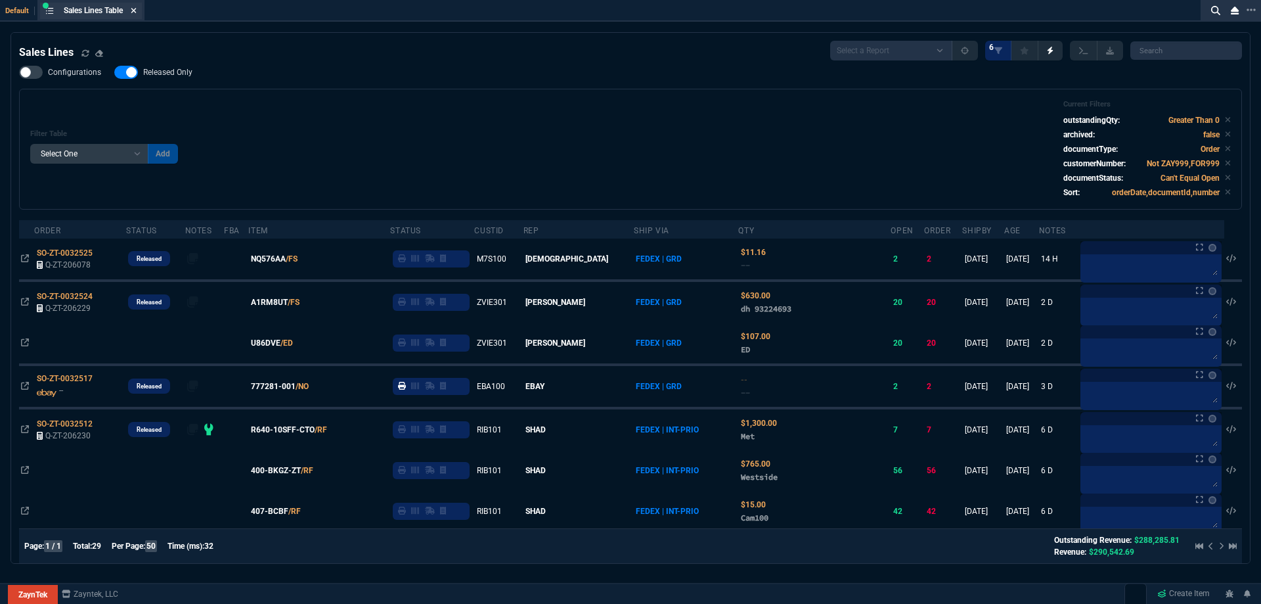
click at [135, 15] on fa-icon at bounding box center [134, 11] width 6 height 9
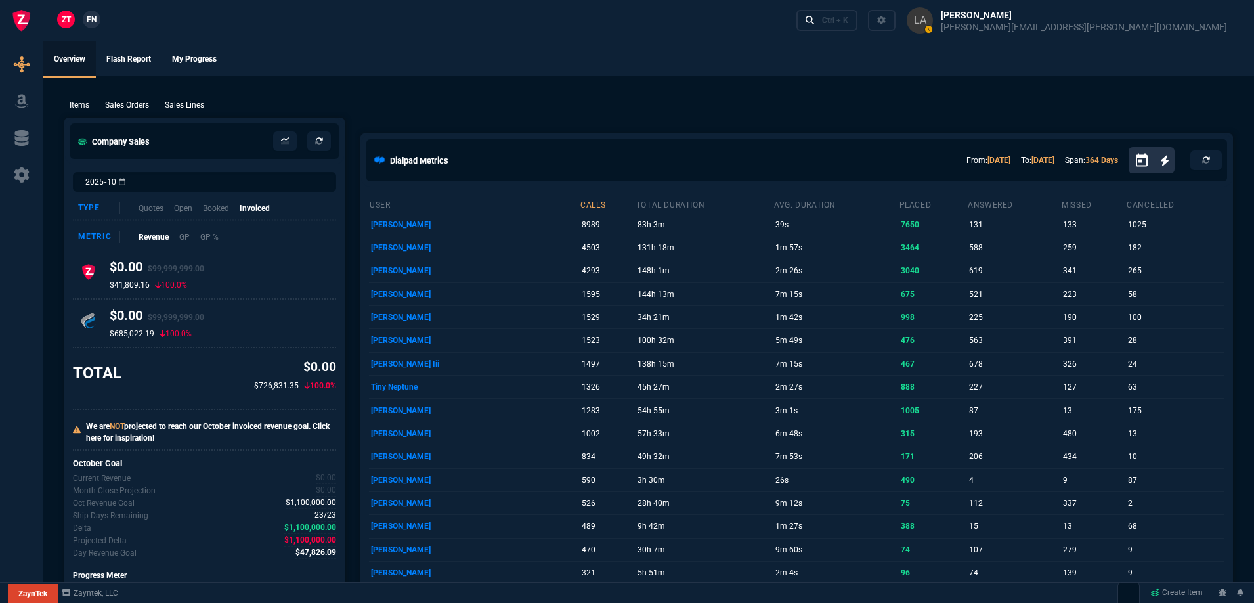
click at [80, 20] on nx-fornida-client-manager "ZT FN" at bounding box center [78, 21] width 51 height 20
click at [87, 23] on span "FN" at bounding box center [92, 20] width 10 height 12
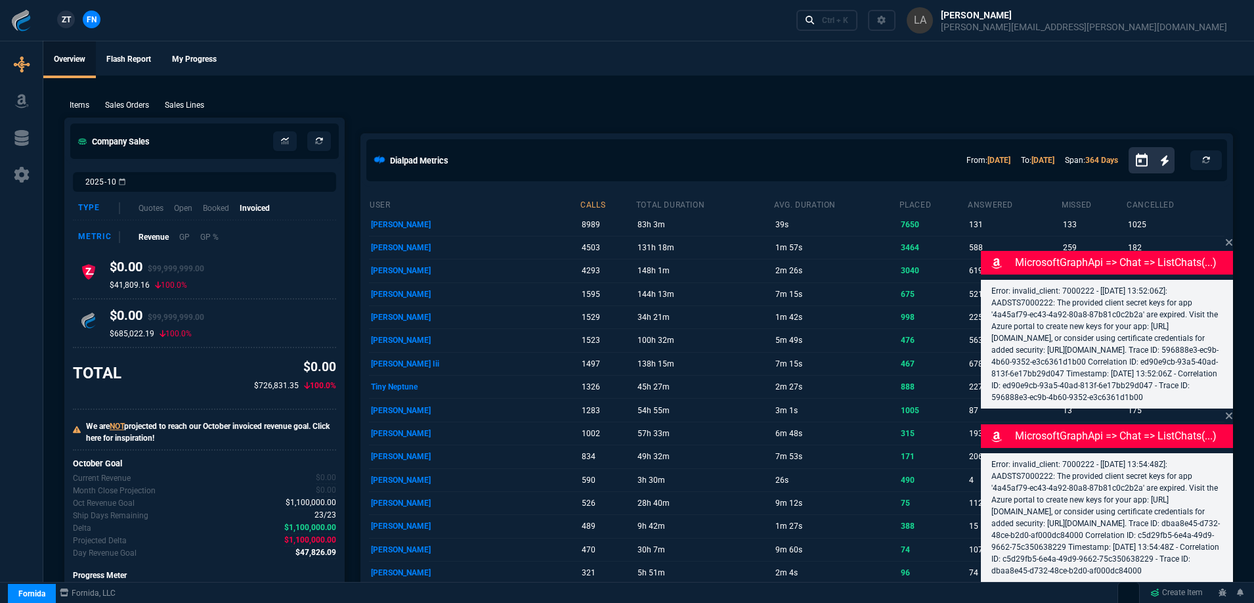
click at [185, 107] on p "Sales Lines" at bounding box center [184, 105] width 39 height 12
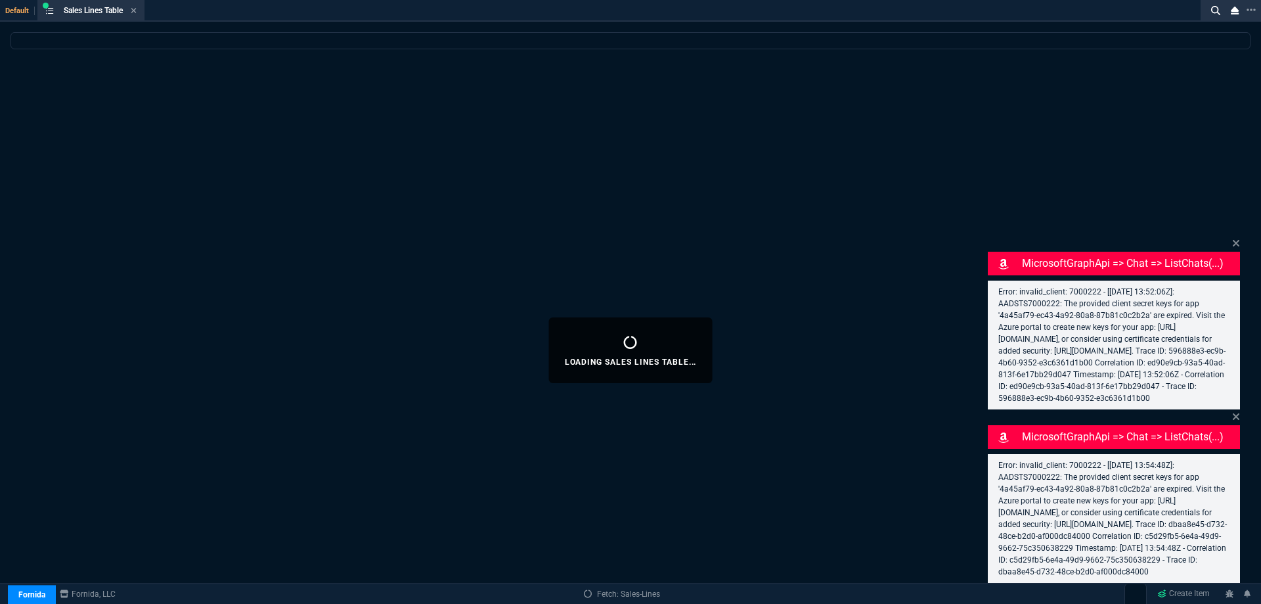
select select
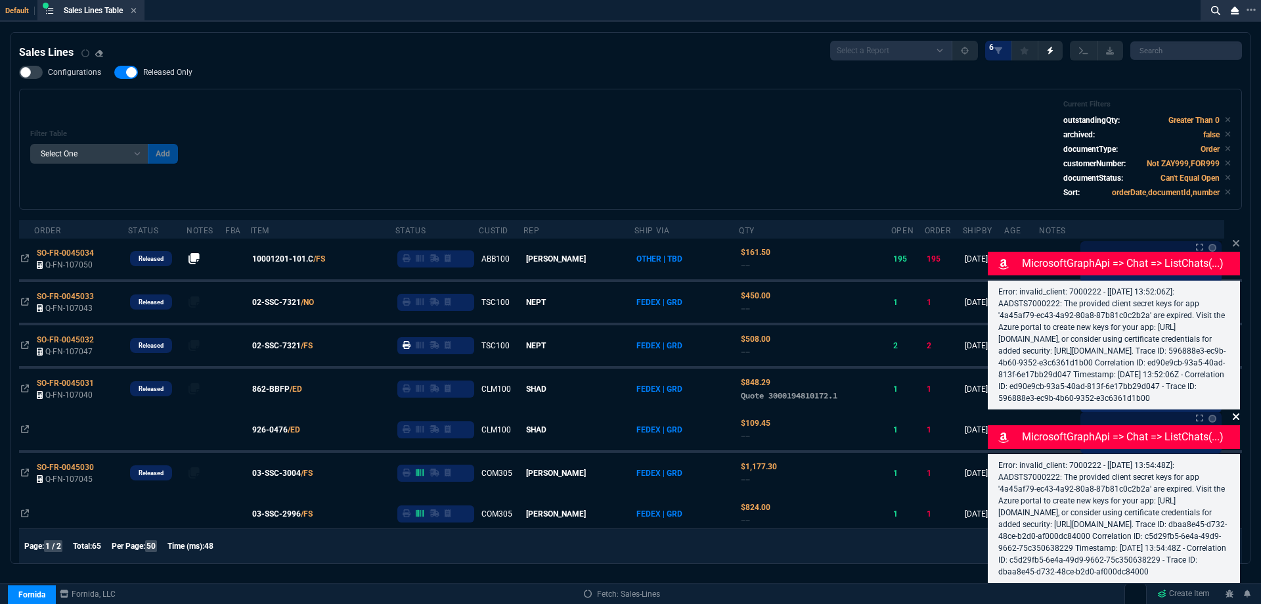
click at [1235, 240] on icon at bounding box center [1236, 243] width 7 height 7
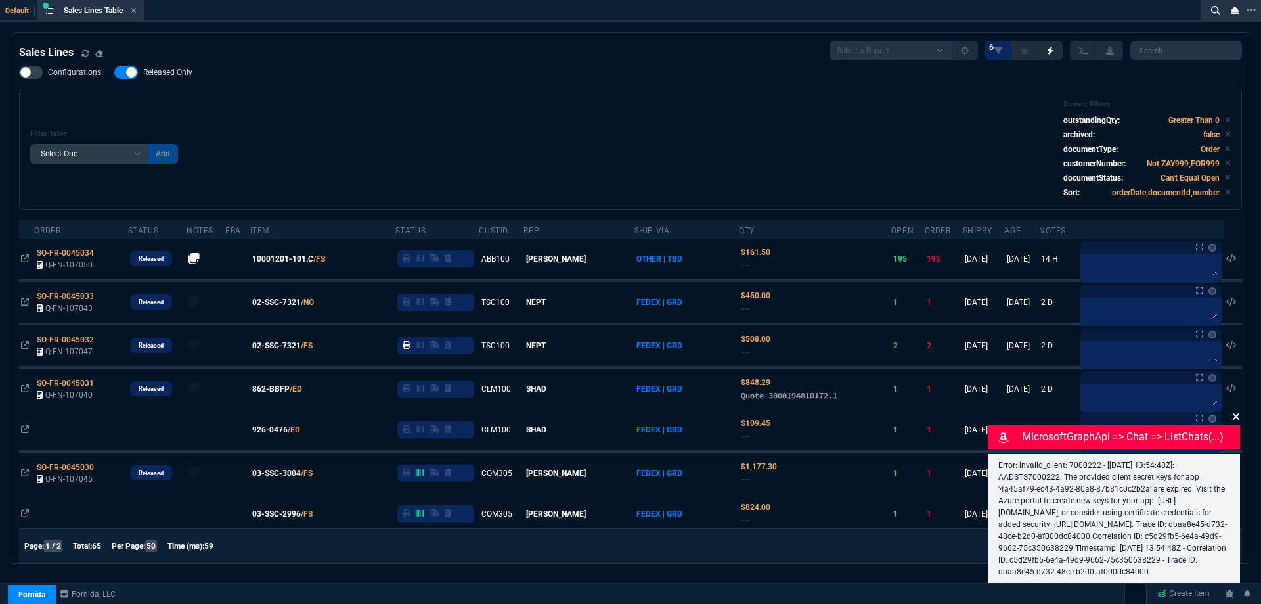
click at [1237, 411] on icon at bounding box center [1236, 416] width 8 height 11
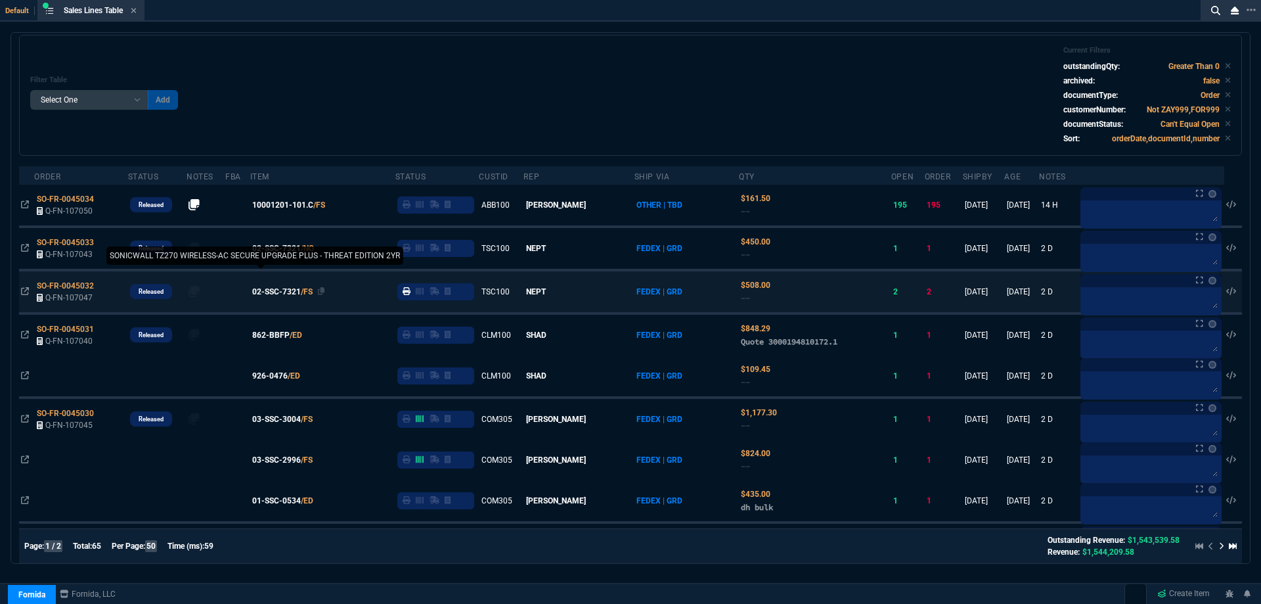
scroll to position [131, 0]
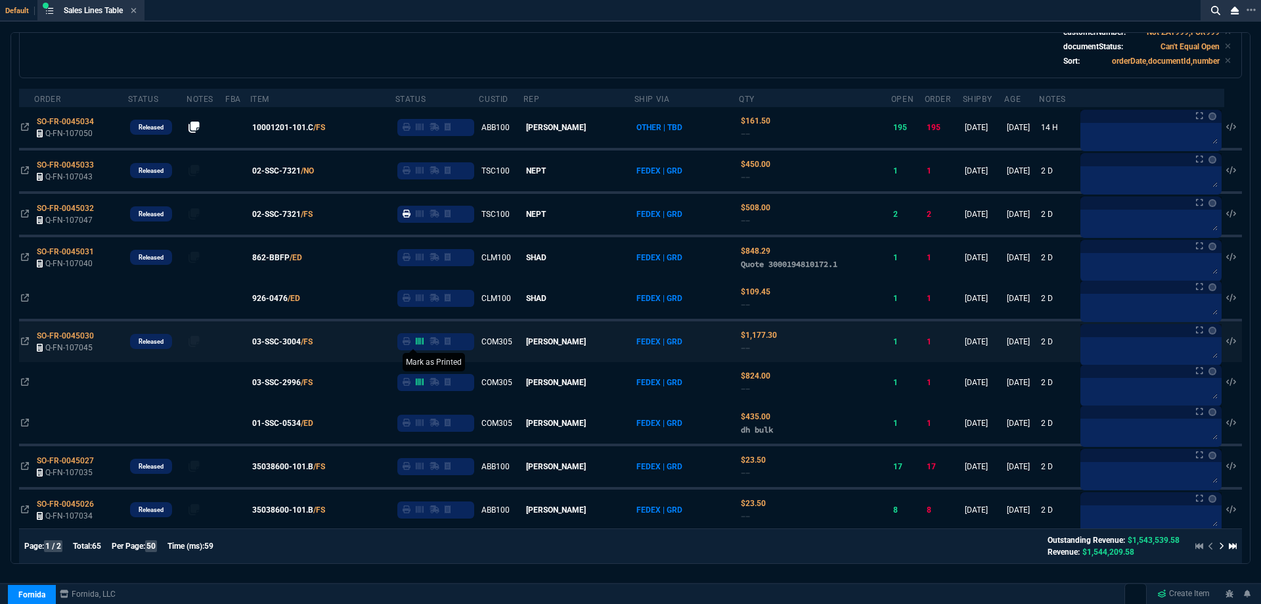
click at [410, 342] on icon at bounding box center [407, 341] width 8 height 8
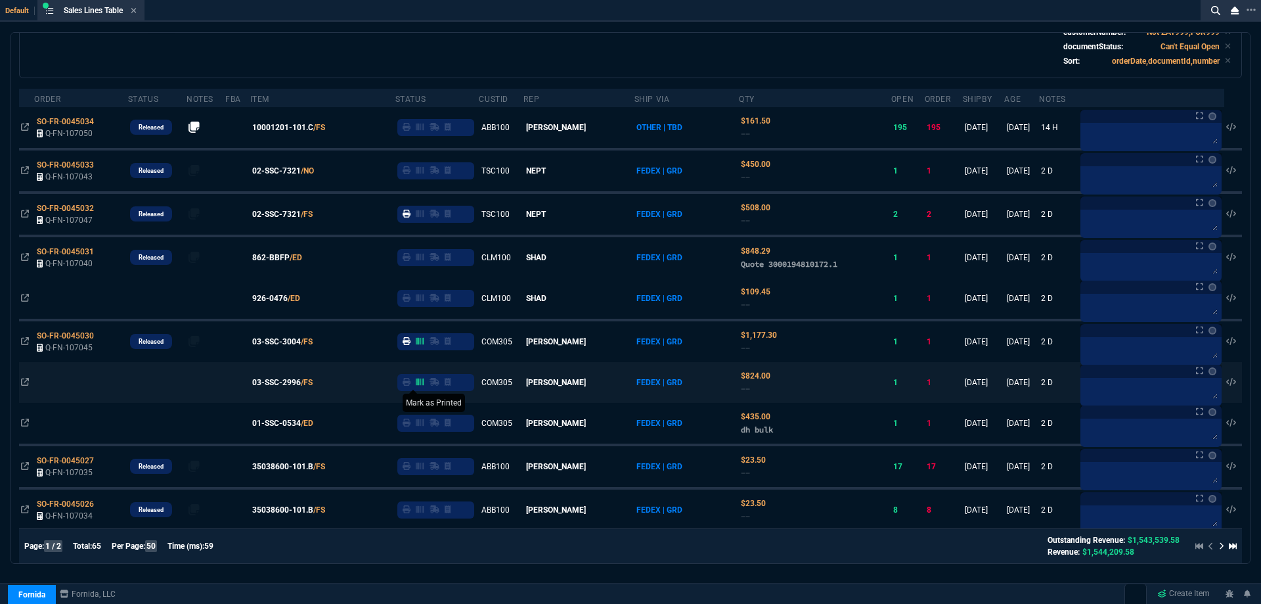
click at [410, 380] on icon at bounding box center [407, 382] width 8 height 8
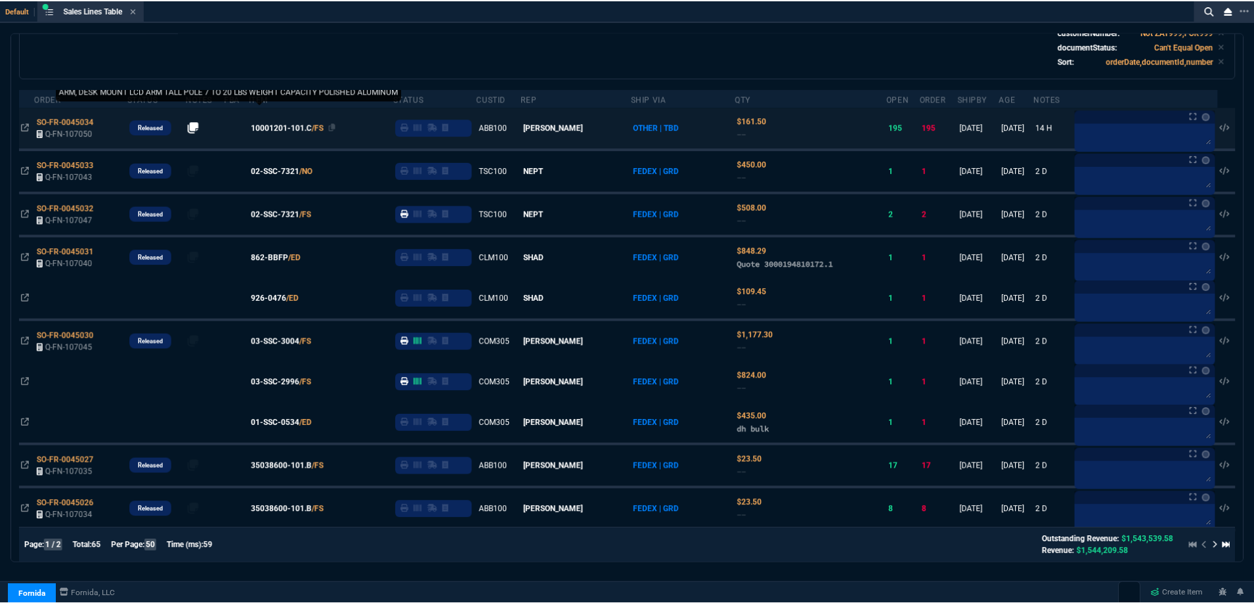
scroll to position [0, 0]
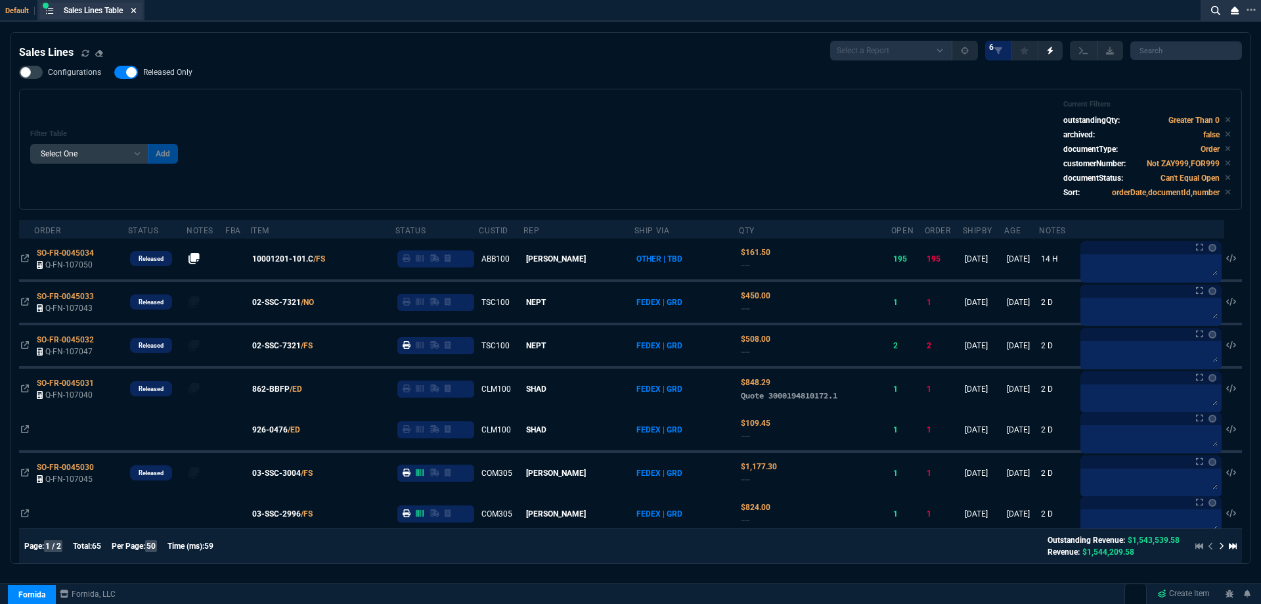
click at [136, 11] on icon at bounding box center [133, 10] width 5 height 5
